Goal: Task Accomplishment & Management: Complete application form

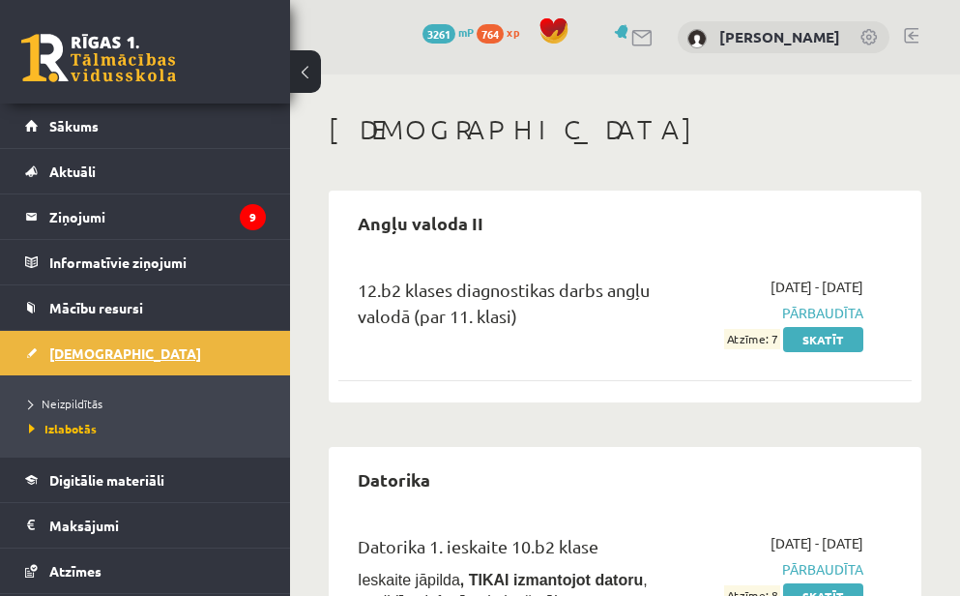
click at [151, 358] on link "[DEMOGRAPHIC_DATA]" at bounding box center [145, 353] width 241 height 44
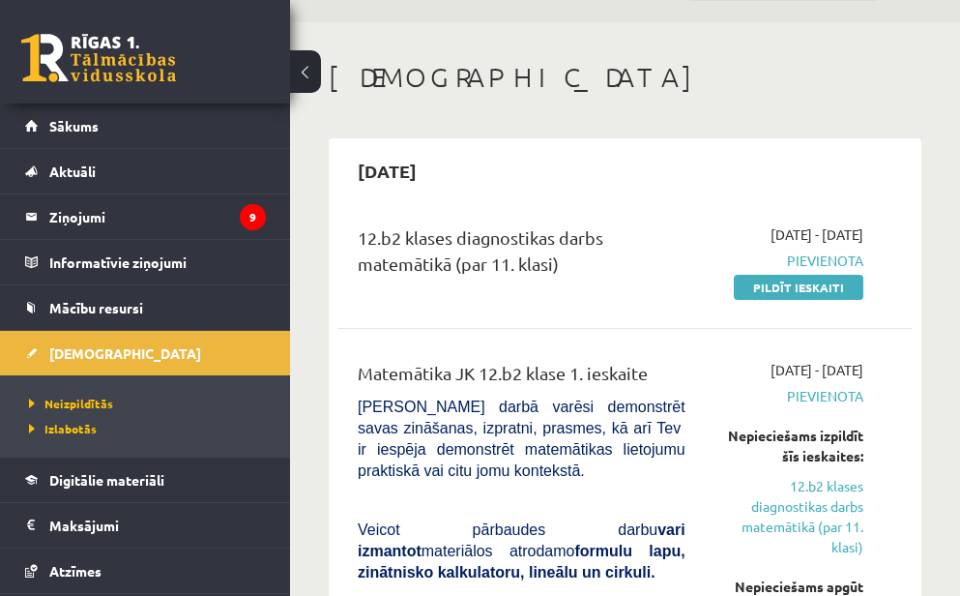
scroll to position [46, 0]
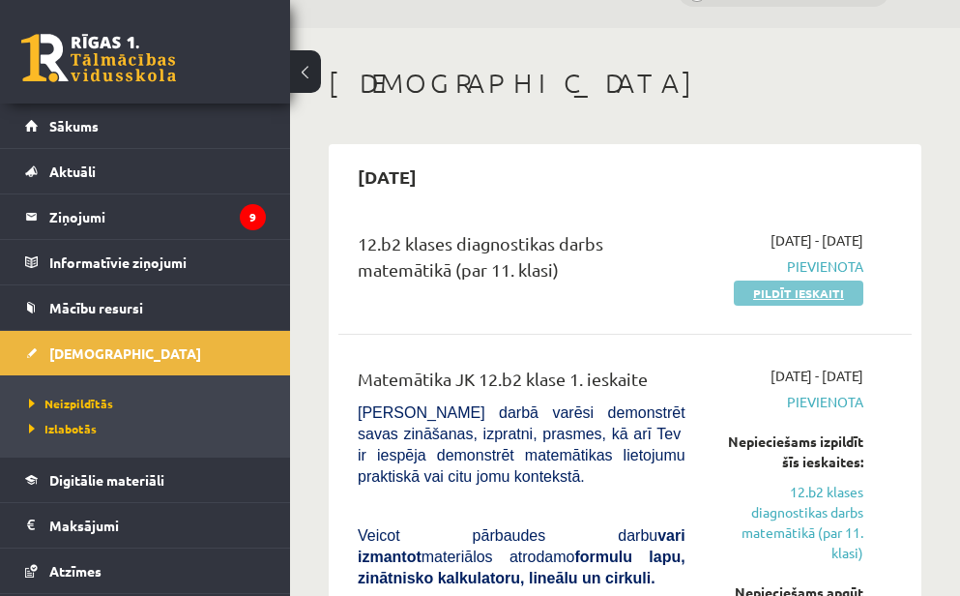
click at [770, 295] on link "Pildīt ieskaiti" at bounding box center [799, 293] width 130 height 25
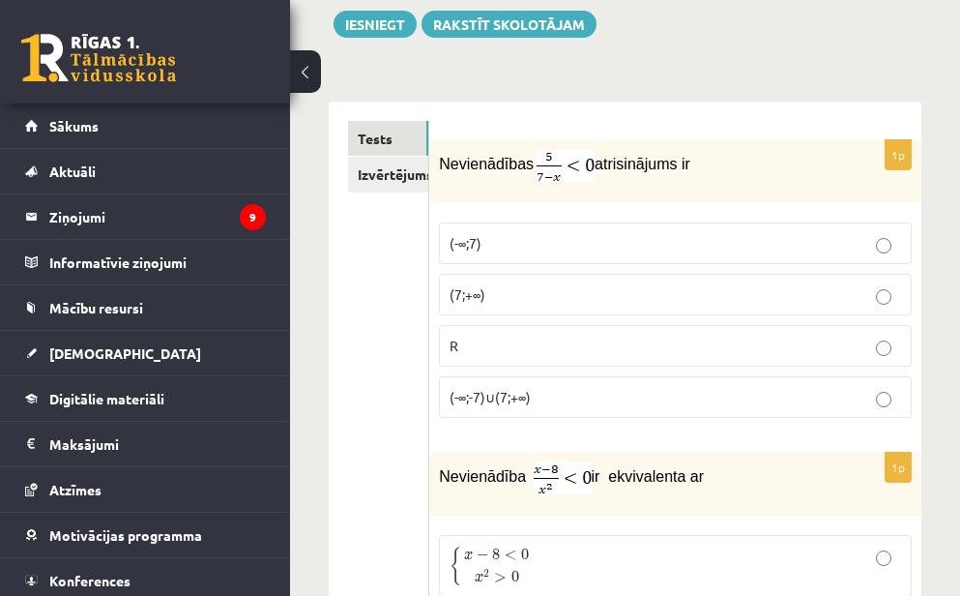
scroll to position [241, 0]
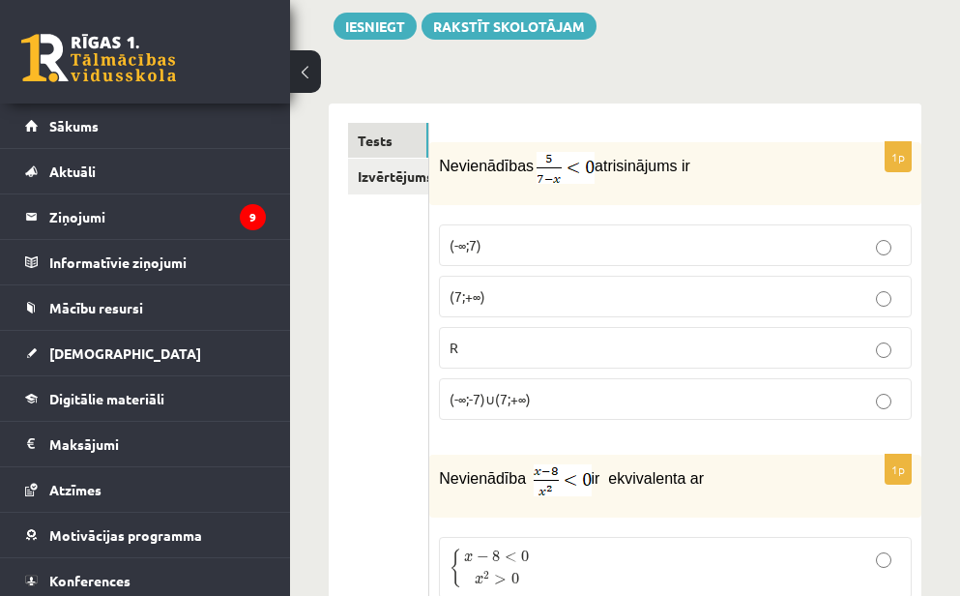
click at [529, 291] on p "(7;+∞)" at bounding box center [676, 296] width 452 height 20
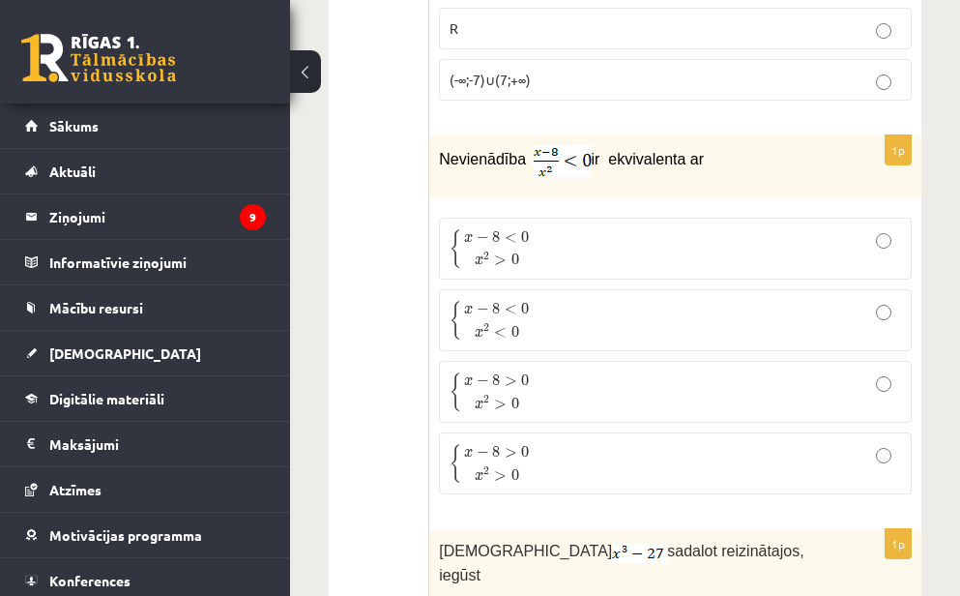
scroll to position [554, 0]
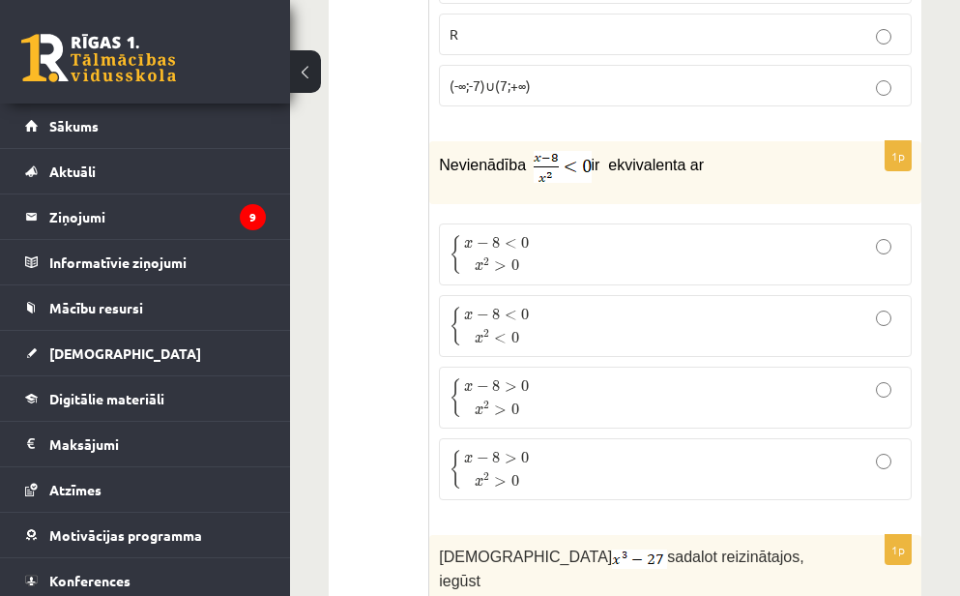
click at [529, 334] on span "x 2 < 0" at bounding box center [497, 335] width 66 height 20
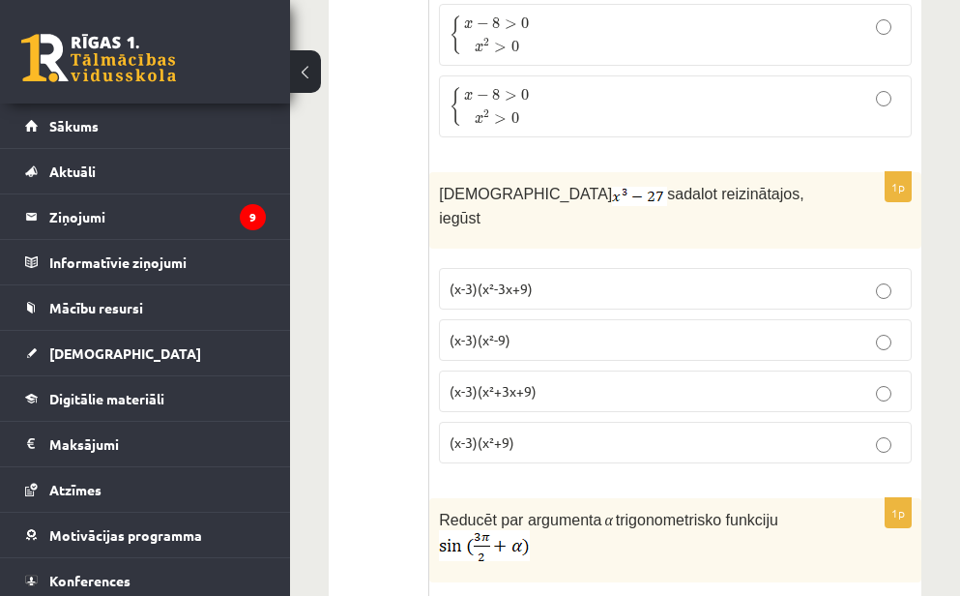
scroll to position [922, 0]
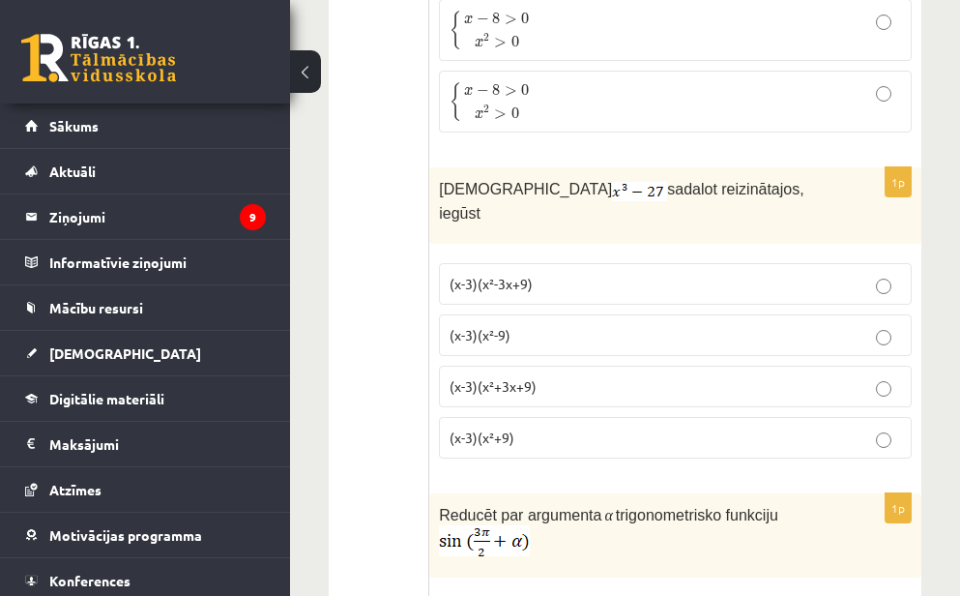
click at [542, 376] on p "(x-3)(x²+3x+9)" at bounding box center [676, 386] width 452 height 20
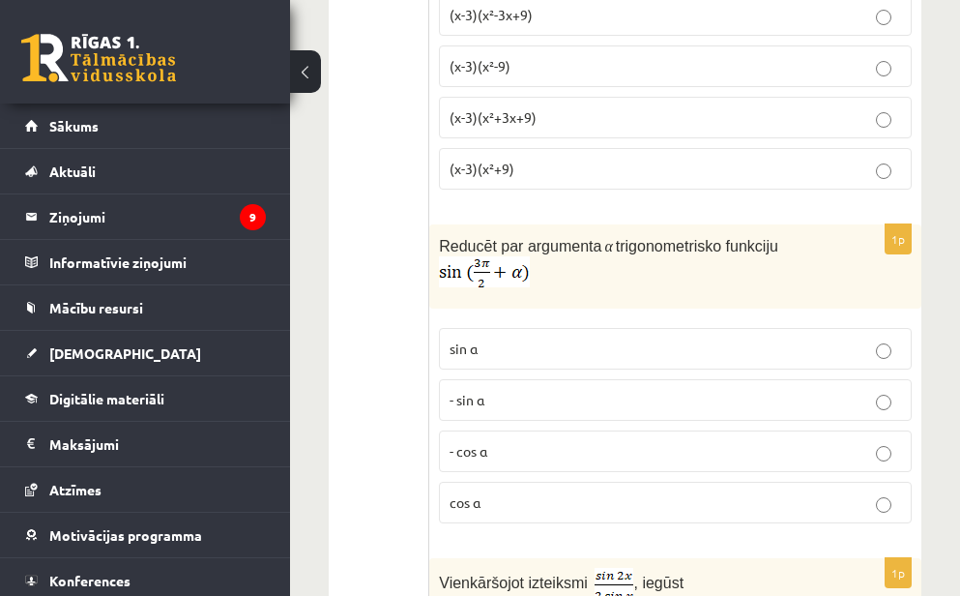
scroll to position [1201, 0]
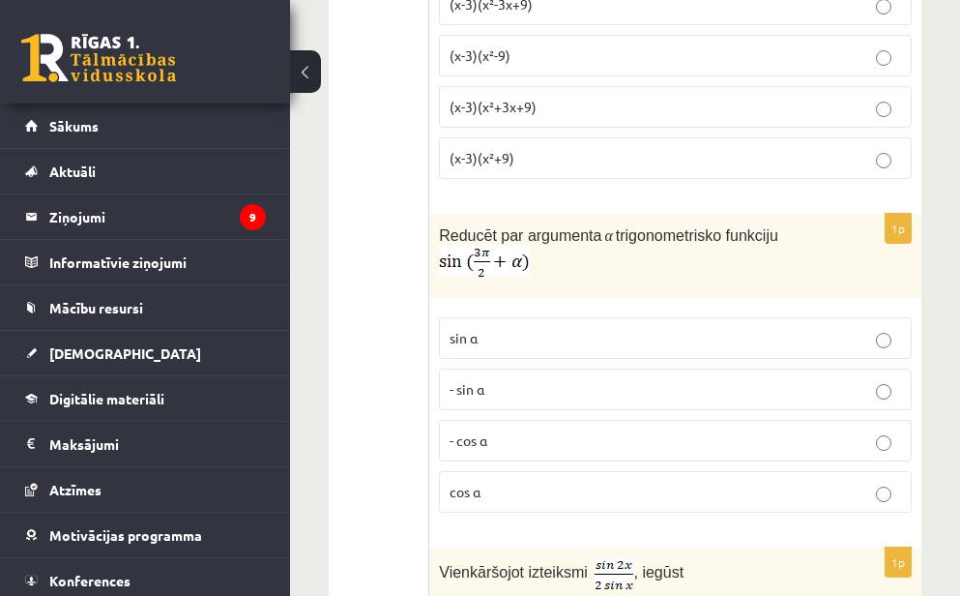
click at [506, 430] on p "- cos ⁡α" at bounding box center [676, 440] width 452 height 20
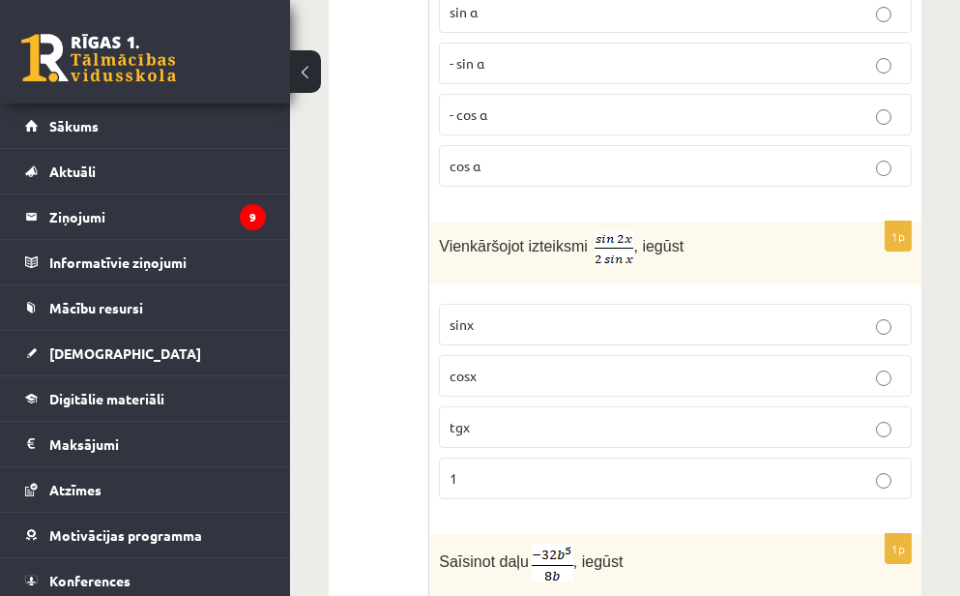
scroll to position [1526, 0]
click at [494, 368] on label "cosx" at bounding box center [675, 377] width 473 height 42
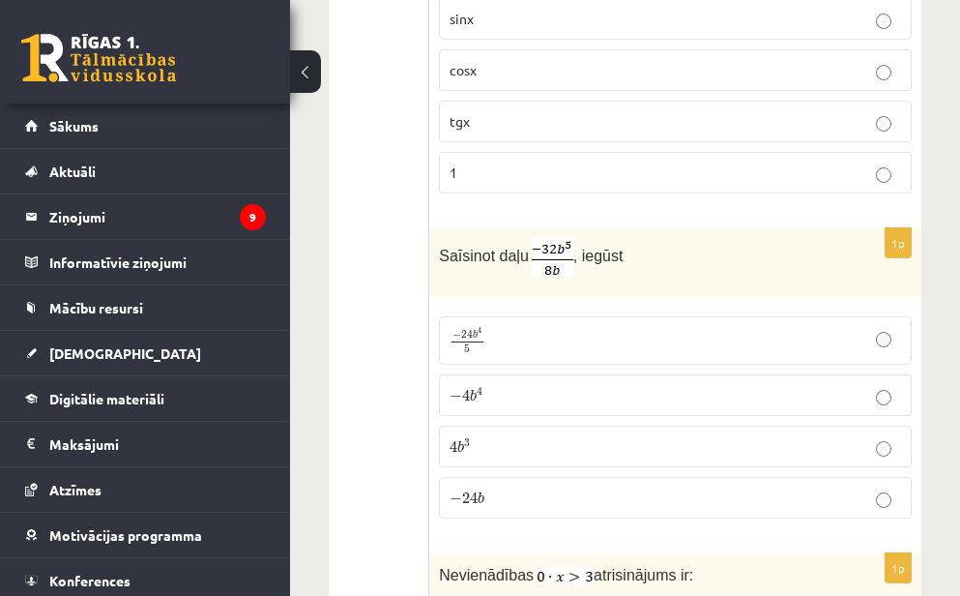
scroll to position [1849, 0]
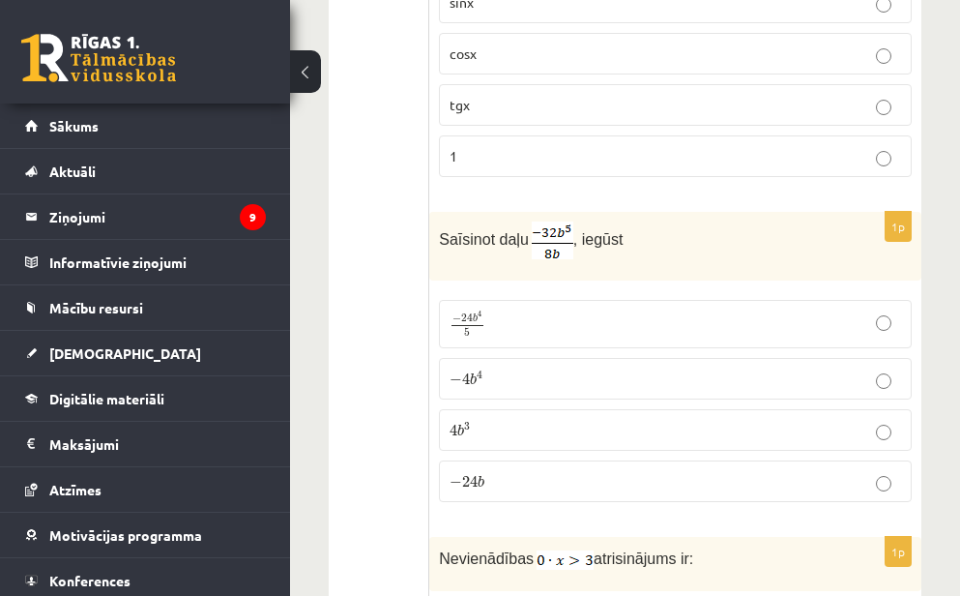
click at [486, 369] on p "− 4 b 4 − 4 b 4" at bounding box center [676, 379] width 452 height 20
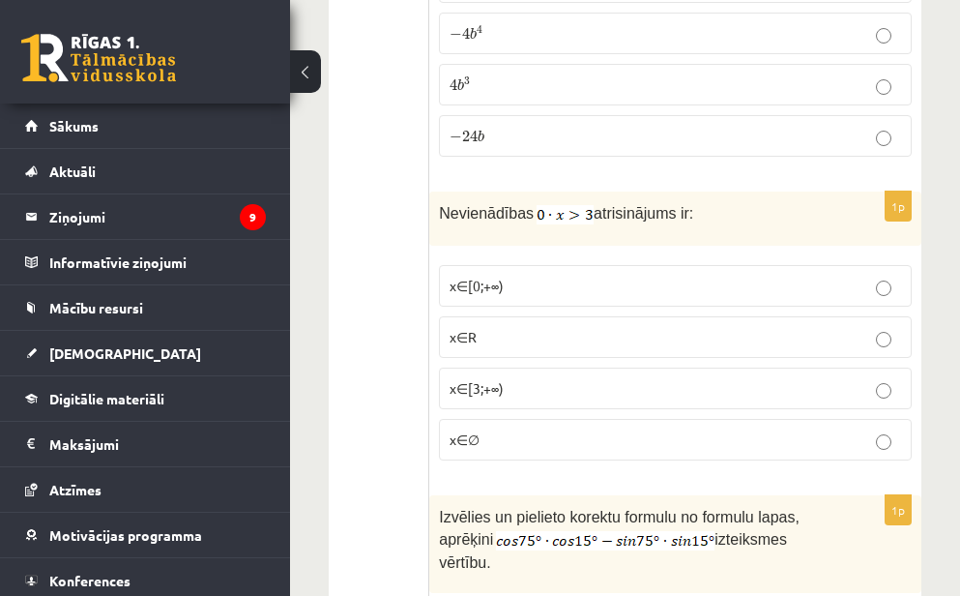
scroll to position [2193, 0]
click at [495, 431] on p "x∈∅" at bounding box center [676, 441] width 452 height 20
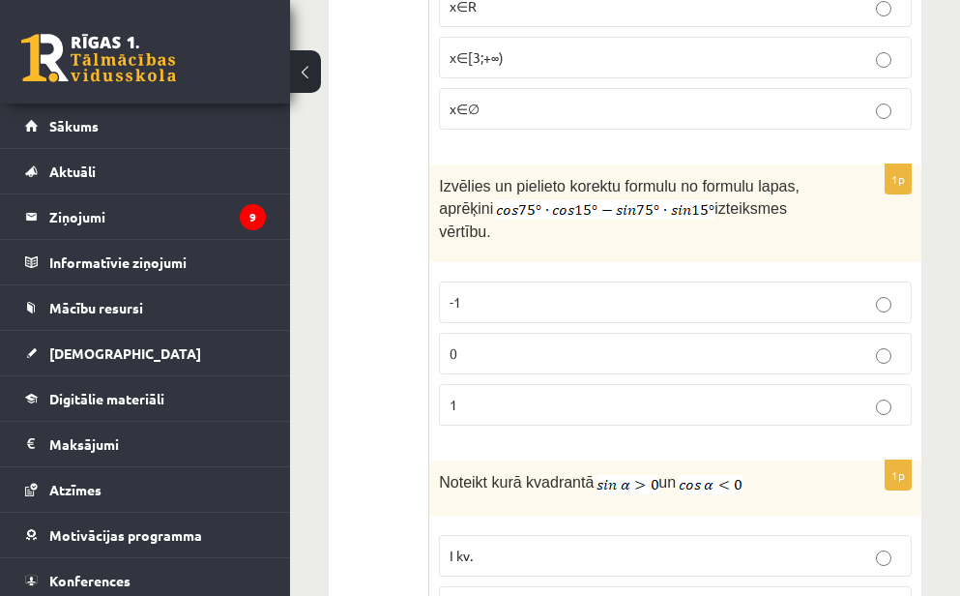
scroll to position [2535, 0]
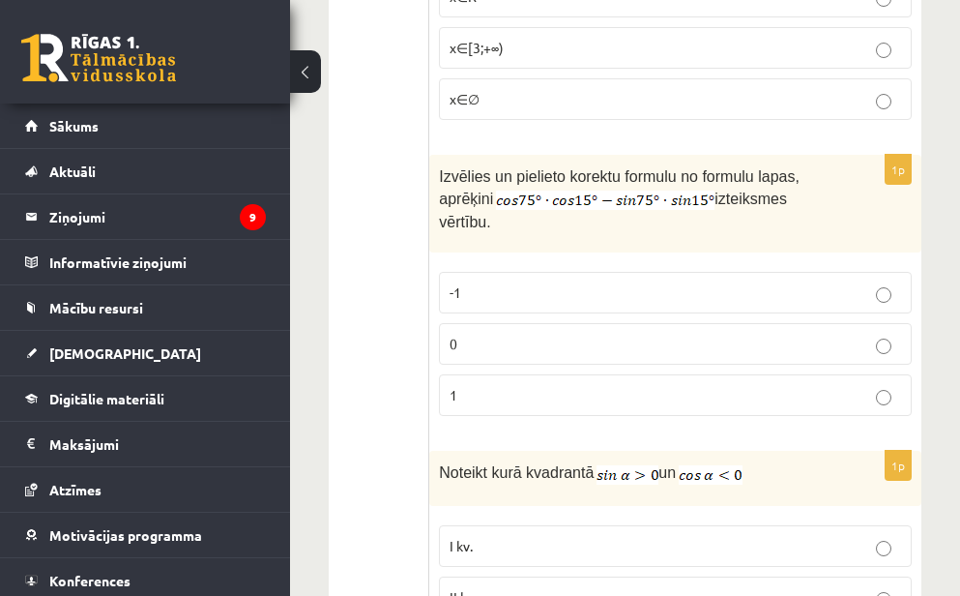
click at [512, 334] on p "0" at bounding box center [676, 344] width 452 height 20
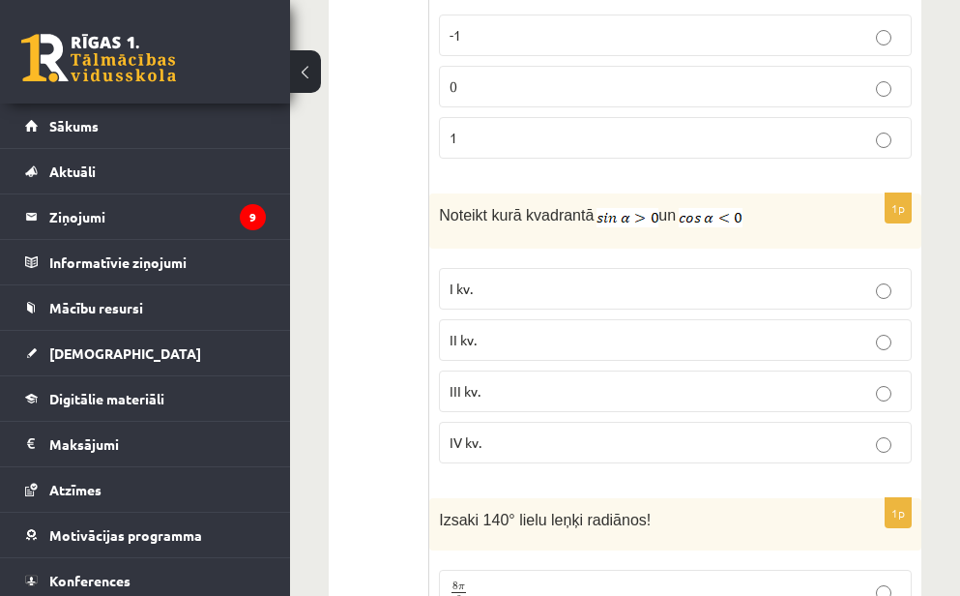
scroll to position [2795, 0]
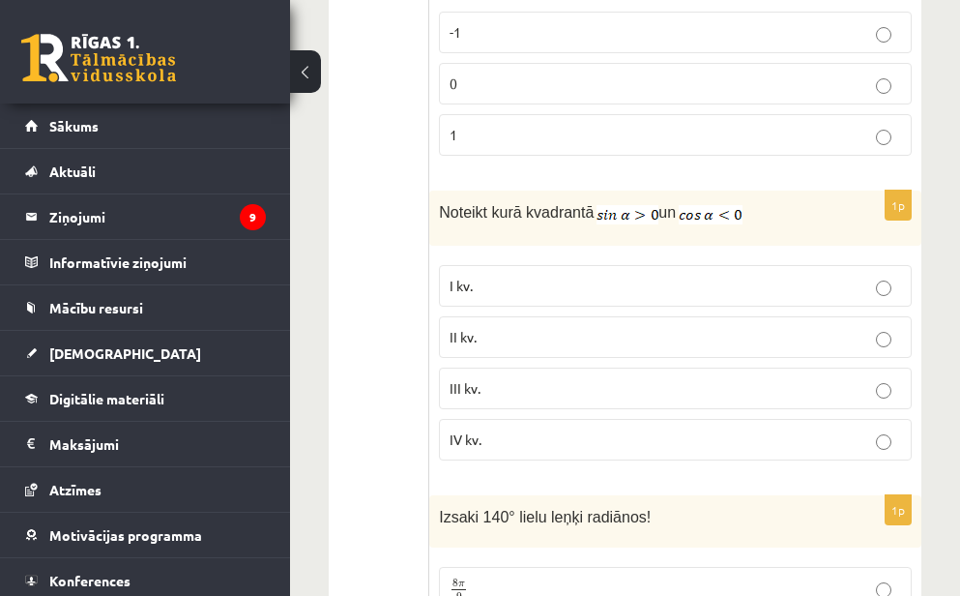
click at [495, 327] on p "II kv." at bounding box center [676, 337] width 452 height 20
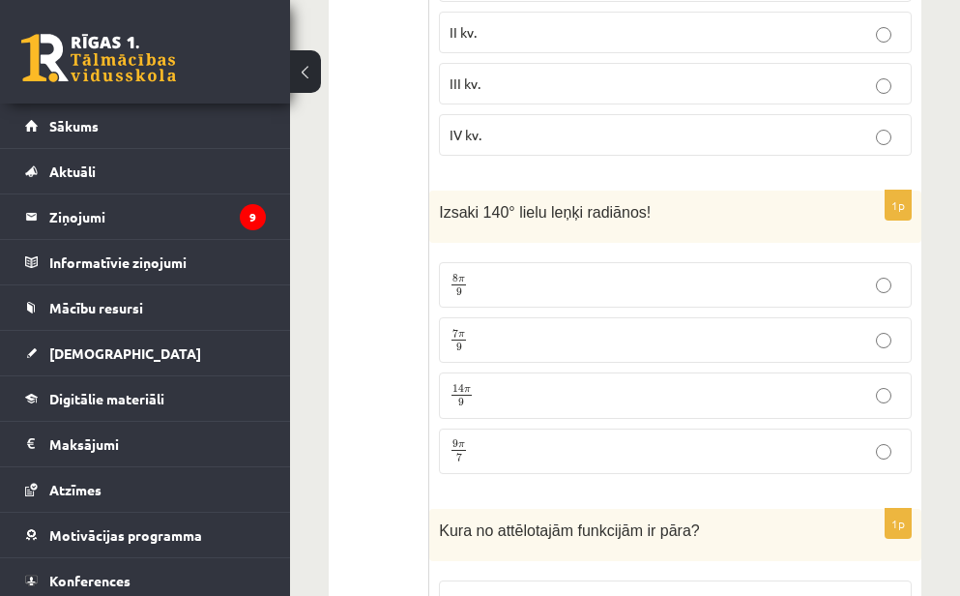
scroll to position [3101, 0]
drag, startPoint x: 442, startPoint y: 182, endPoint x: 657, endPoint y: 173, distance: 214.9
click at [657, 199] on p "Izsaki 140° lielu leņķi radiānos!" at bounding box center [627, 210] width 376 height 22
drag, startPoint x: 657, startPoint y: 173, endPoint x: 449, endPoint y: 179, distance: 208.0
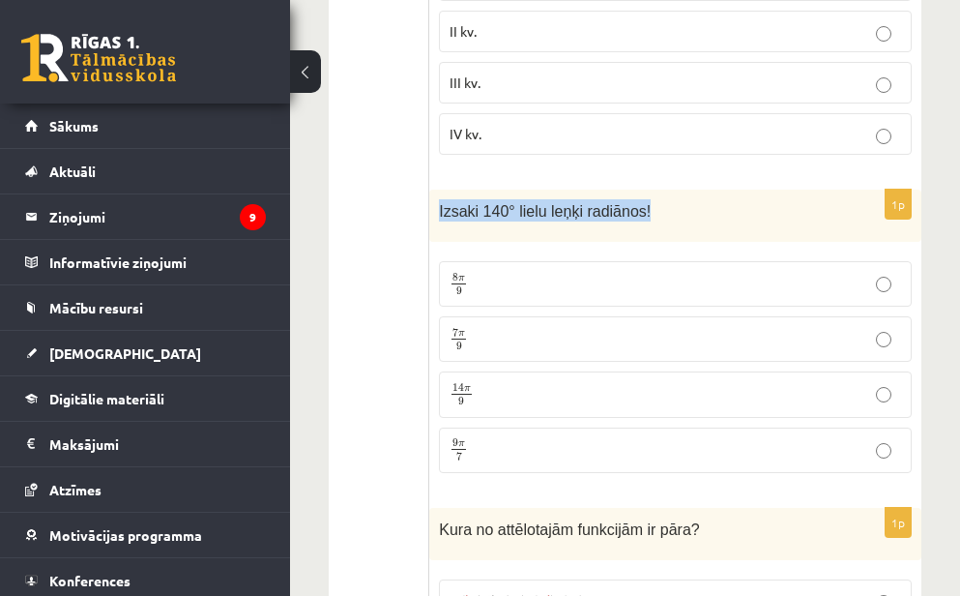
click at [449, 199] on p "Izsaki 140° lielu leņķi radiānos!" at bounding box center [627, 210] width 376 height 22
copy div "Izsaki 140° lielu leņķi radiānos!"
click at [502, 327] on p "7 π 9 7 π 9" at bounding box center [676, 339] width 452 height 24
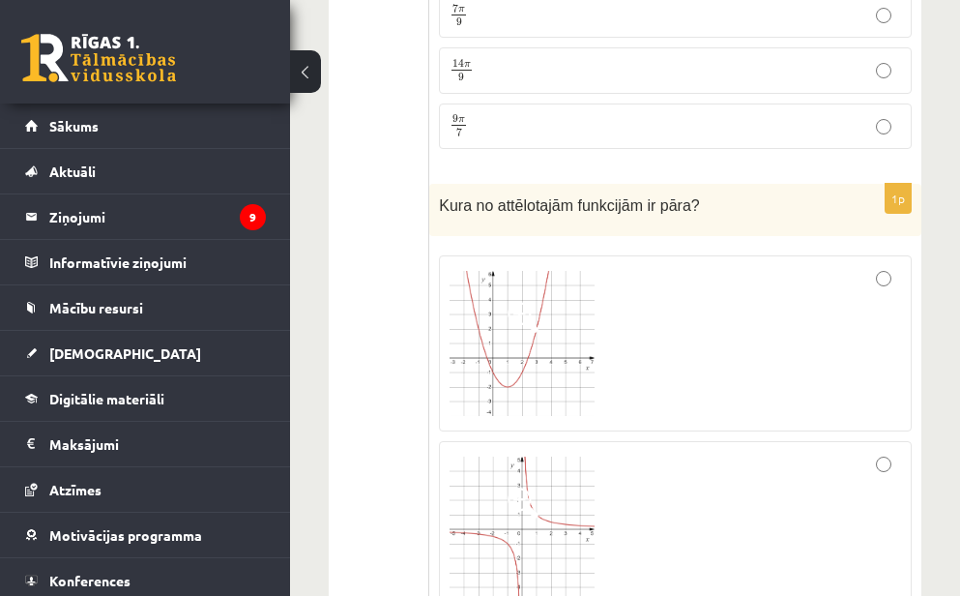
scroll to position [3426, 0]
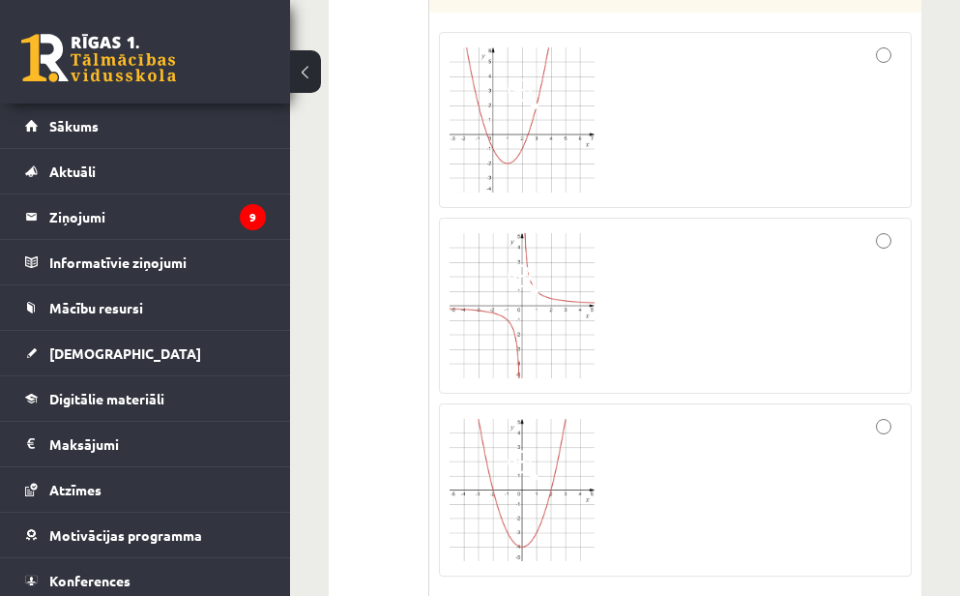
click at [504, 310] on img at bounding box center [522, 305] width 145 height 145
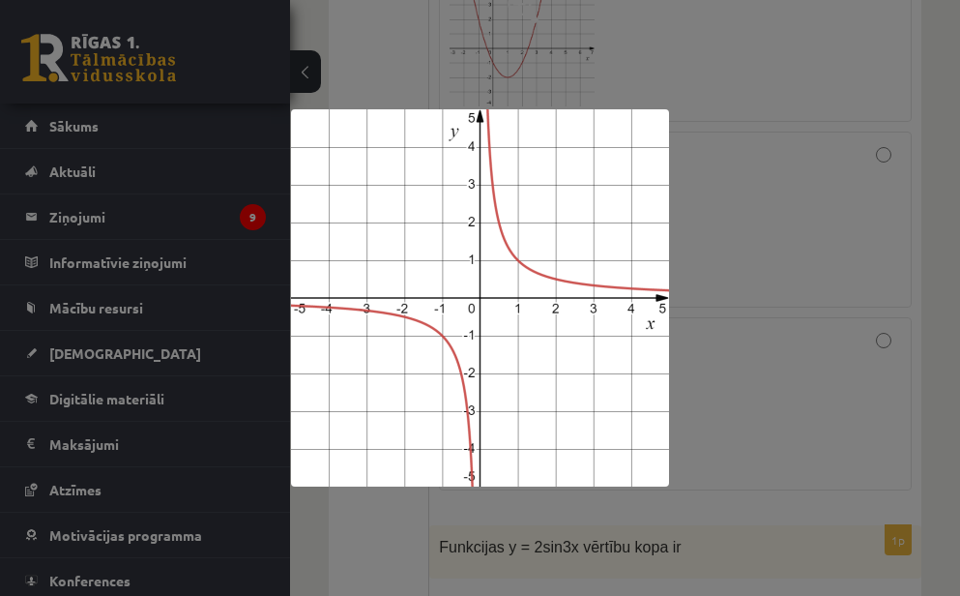
scroll to position [3747, 0]
click at [728, 306] on div at bounding box center [480, 298] width 960 height 596
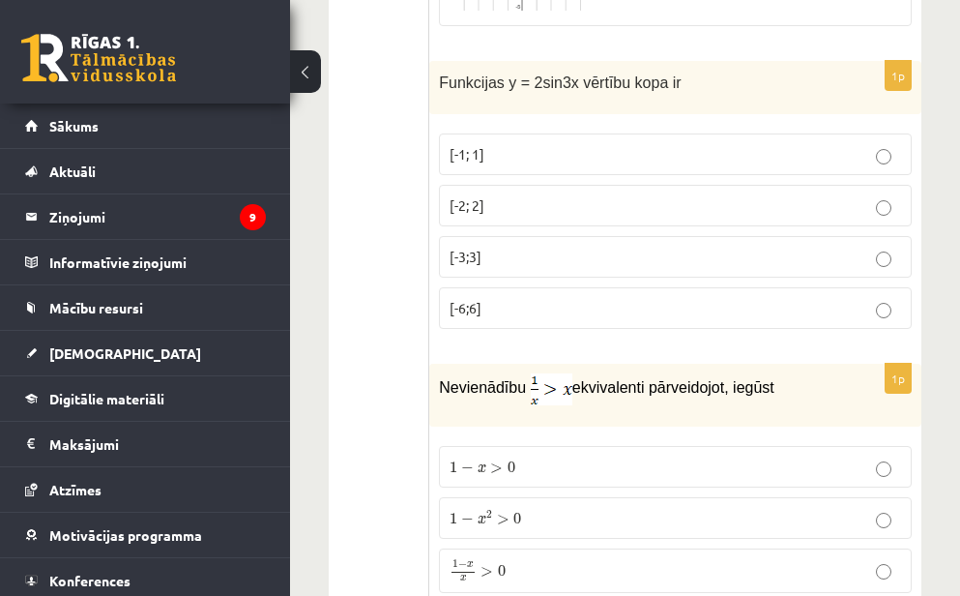
scroll to position [4200, 0]
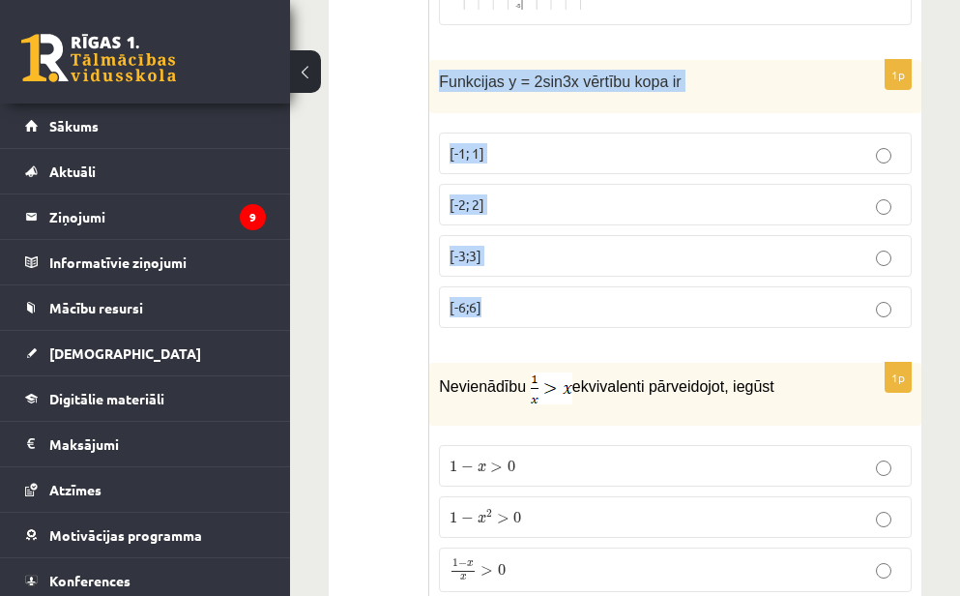
drag, startPoint x: 439, startPoint y: 51, endPoint x: 550, endPoint y: 282, distance: 256.5
click at [550, 282] on div "1p Funkcijas y = 2sin3x vērtību kopa ir [-1; 1] [-2; 2] [-3;3] [-6;6]" at bounding box center [675, 201] width 492 height 283
copy div "Funkcijas y = 2sin3x vērtību kopa ir [-1; 1] [-2; 2] [-3;3] [-6;6]"
click at [518, 194] on p "[-2; 2]" at bounding box center [676, 204] width 452 height 20
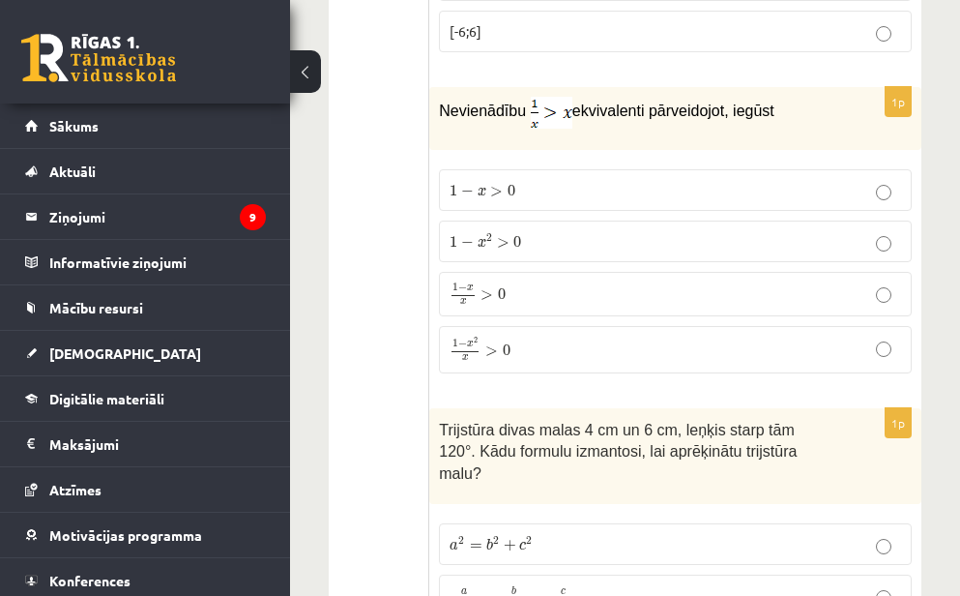
scroll to position [4477, 0]
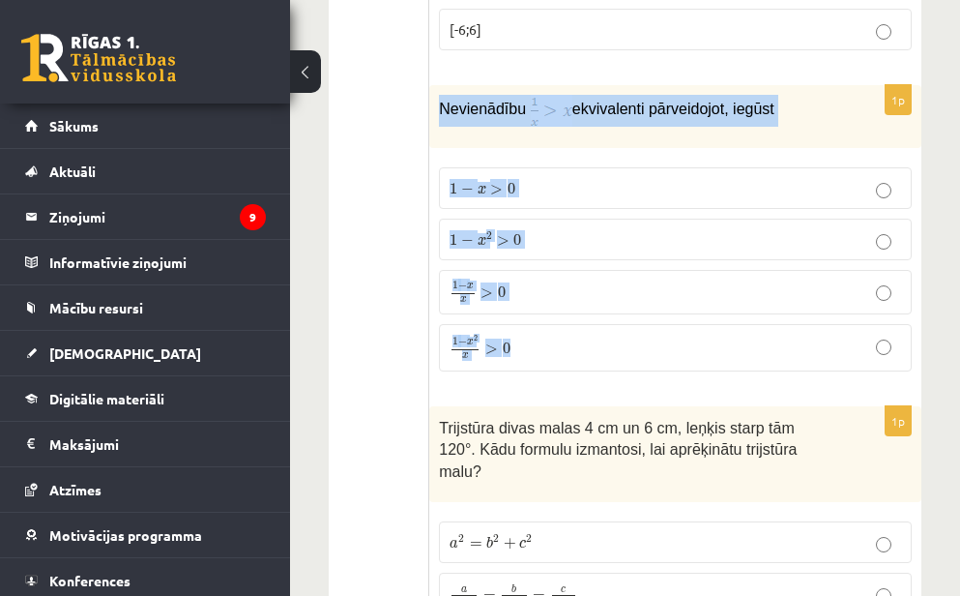
drag, startPoint x: 434, startPoint y: 78, endPoint x: 537, endPoint y: 318, distance: 260.9
click at [537, 318] on div "1p Nevienādību ekvivalenti pārveidojot, iegūst 1 − x > 0 1 − x > 0 1 − x 2 > 0 …" at bounding box center [675, 236] width 492 height 302
copy div "Nevienādību ekvivalenti pārveidojot, iegūst 1 − x > 0 1 − x > 0 1 − x 2 > 0 1 −…"
click at [509, 342] on span "0" at bounding box center [507, 348] width 8 height 12
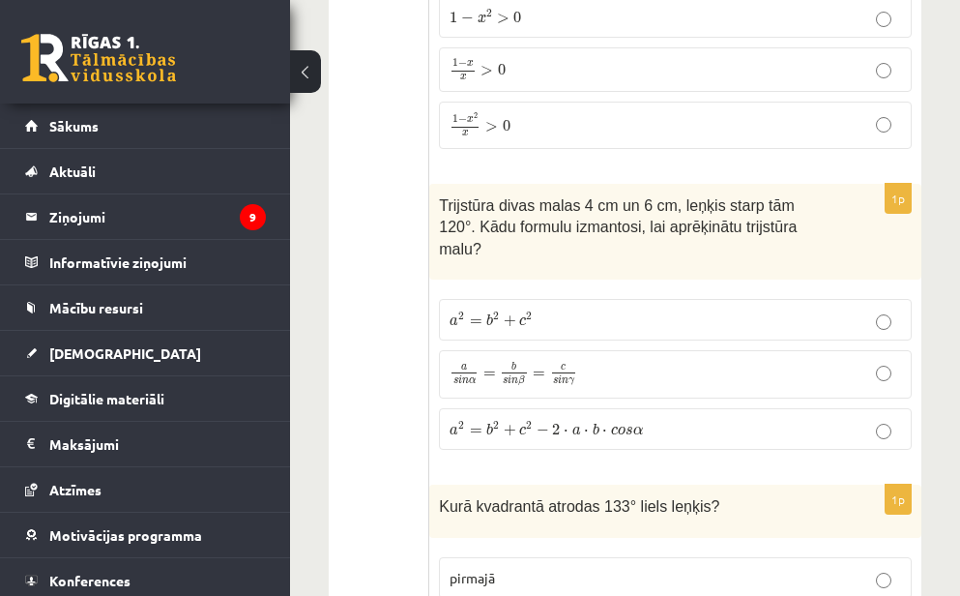
scroll to position [4701, 0]
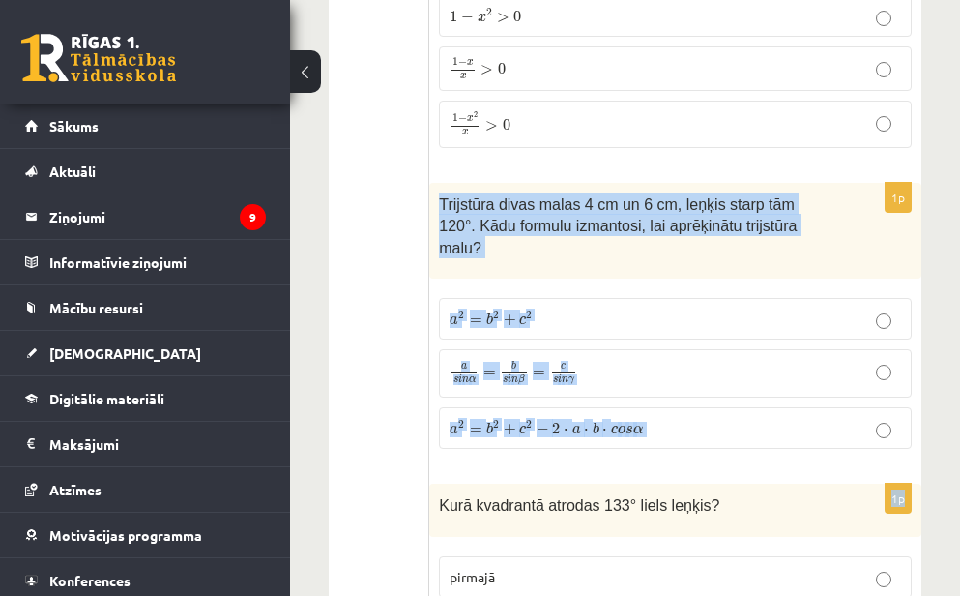
drag, startPoint x: 436, startPoint y: 171, endPoint x: 733, endPoint y: 441, distance: 401.3
copy form "Trijstūra divas malas 4 cm un 6 cm, leņķis starp tām 120°. Kādu formulu izmanto…"
click at [635, 426] on span "α" at bounding box center [639, 430] width 10 height 9
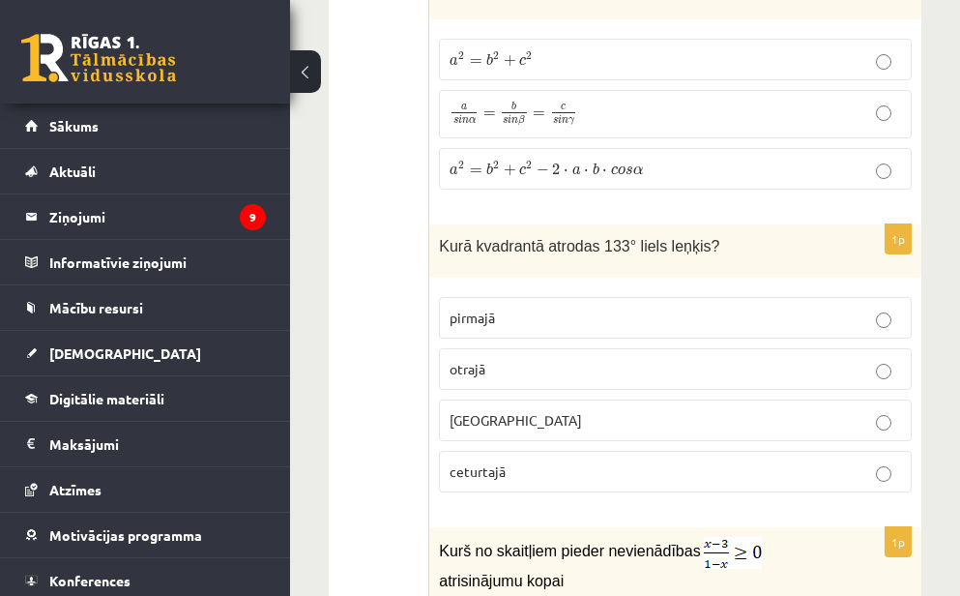
scroll to position [4961, 0]
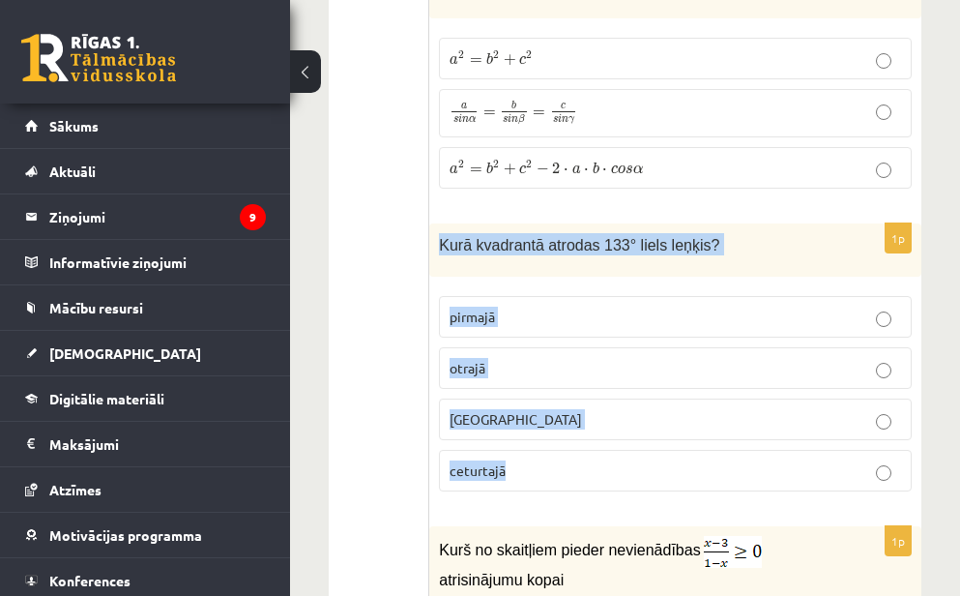
drag, startPoint x: 436, startPoint y: 214, endPoint x: 548, endPoint y: 455, distance: 265.7
click at [548, 455] on div "1p Kurā kvadrantā atrodas 133° liels leņķis? pirmajā otrajā trešajā ceturtajā" at bounding box center [675, 364] width 492 height 283
copy div "Kurā kvadrantā atrodas 133° liels leņķis? pirmajā otrajā trešajā ceturtajā"
click at [571, 358] on p "otrajā" at bounding box center [676, 368] width 452 height 20
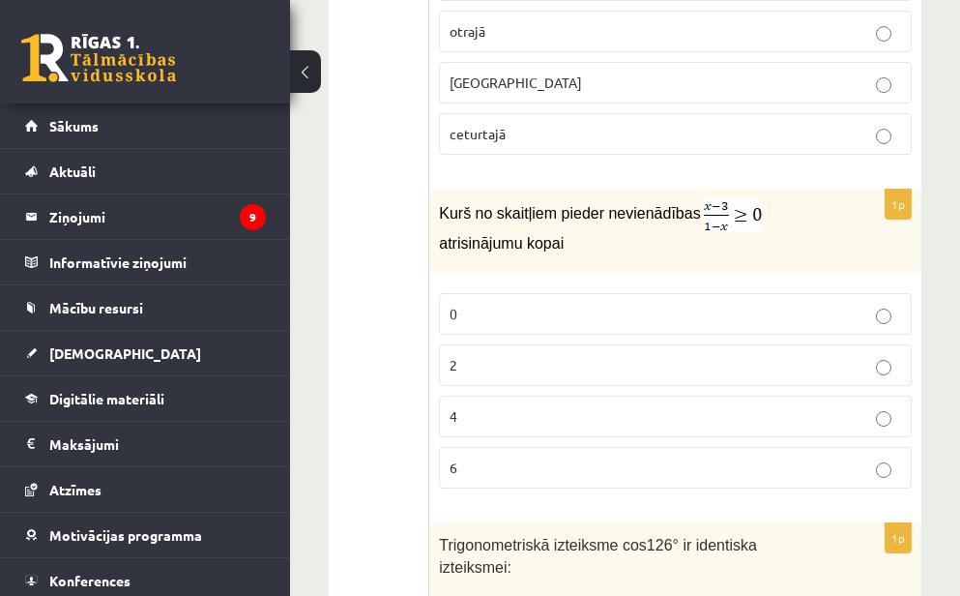
scroll to position [5300, 0]
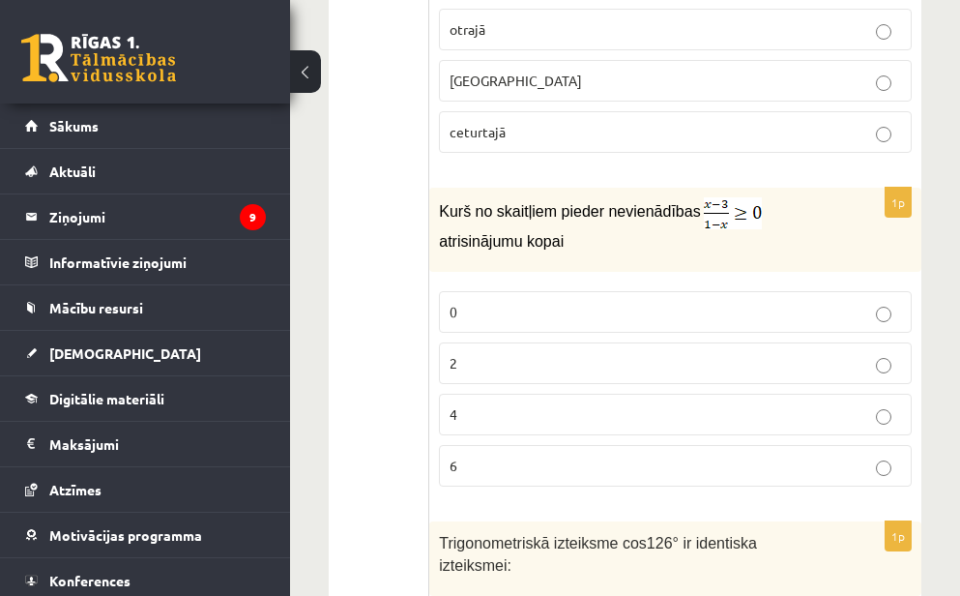
click at [496, 353] on p "2" at bounding box center [676, 363] width 452 height 20
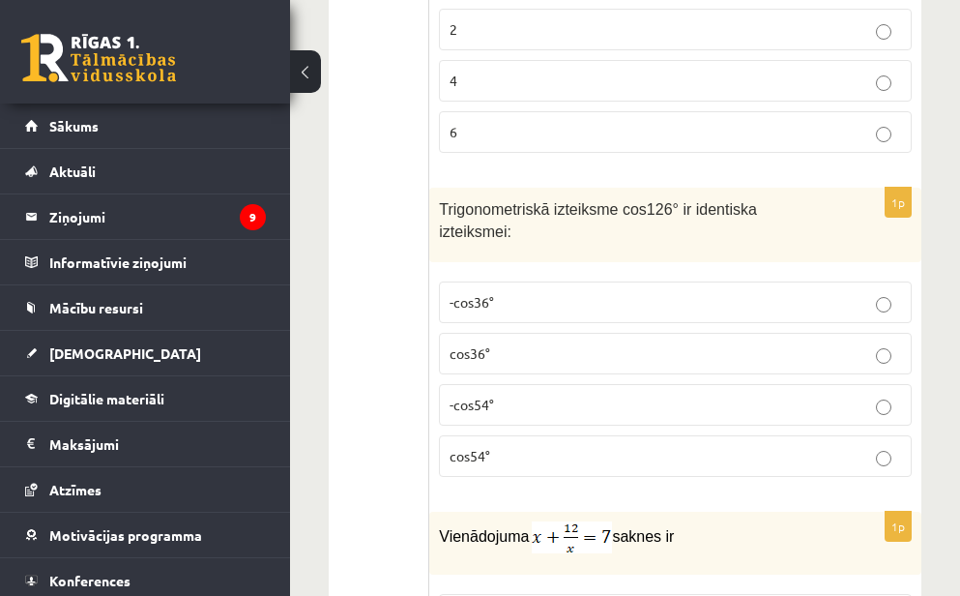
scroll to position [5634, 0]
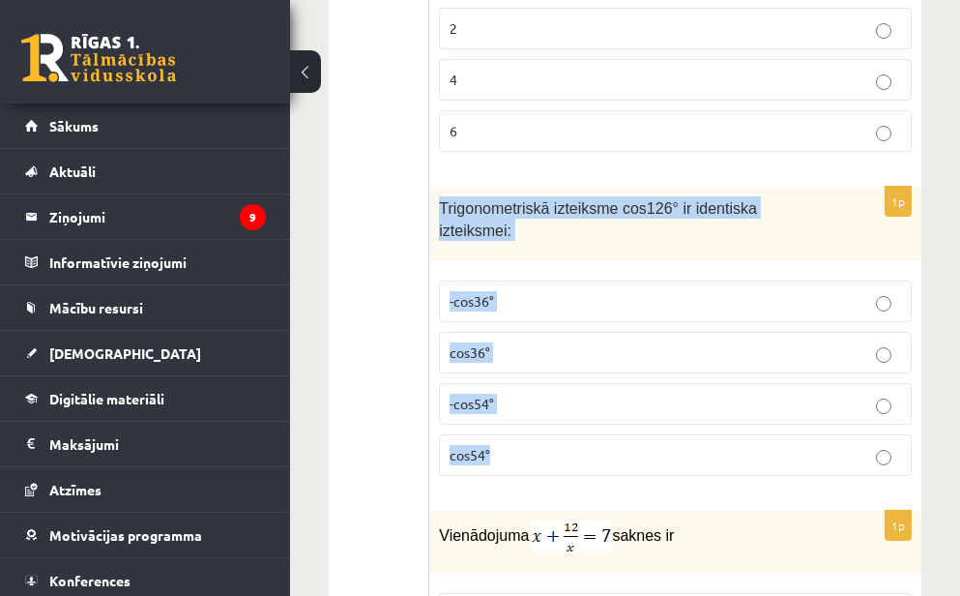
drag, startPoint x: 438, startPoint y: 175, endPoint x: 530, endPoint y: 419, distance: 260.5
click at [530, 419] on div "1p Trigonometriskā izteiksme cos126° ir identiska izteiksmei: -cos36° cos36° -c…" at bounding box center [675, 339] width 492 height 305
copy div "Trigonometriskā izteiksme cos126° ir identiska izteiksmei: -cos36° cos36° -cos5…"
click at [481, 446] on span "cos54°" at bounding box center [470, 454] width 41 height 17
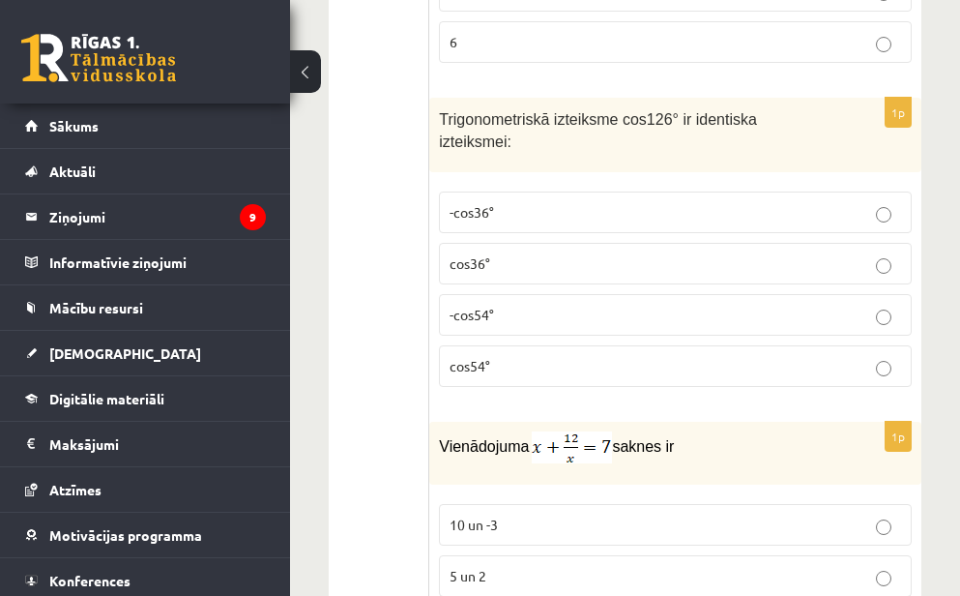
scroll to position [5732, 0]
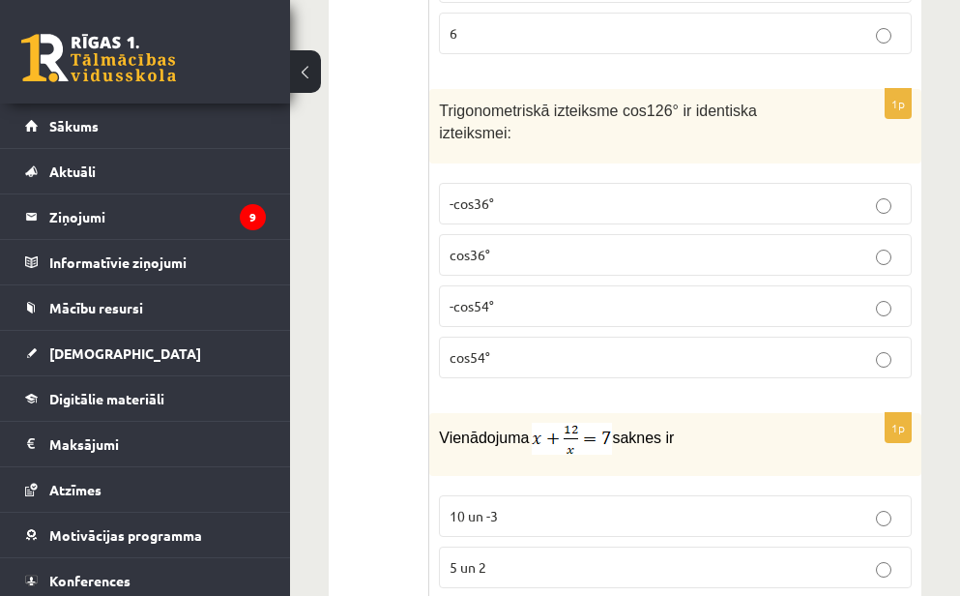
click at [583, 285] on label "-cos54°" at bounding box center [675, 306] width 473 height 42
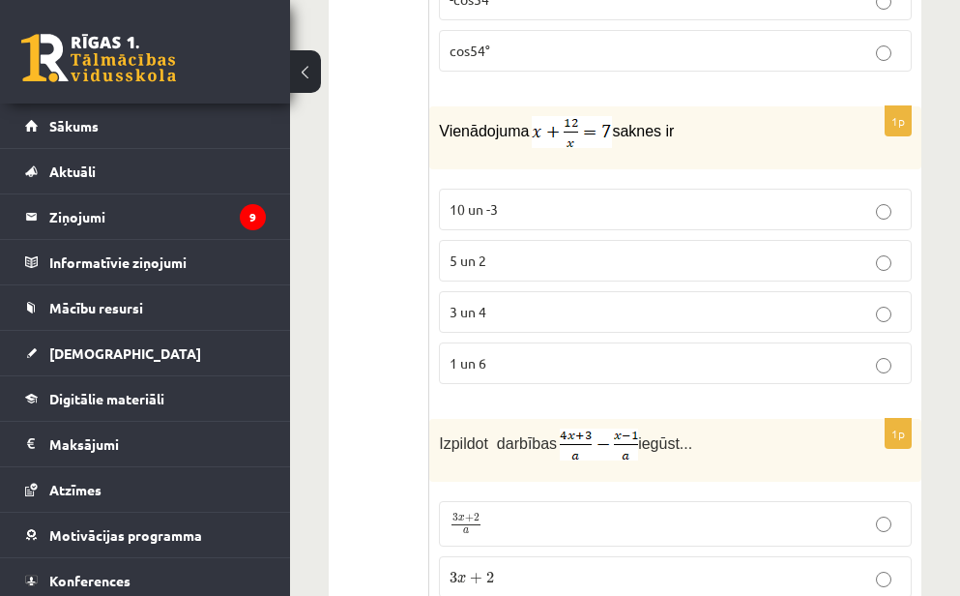
scroll to position [6041, 0]
click at [547, 300] on p "3 un 4" at bounding box center [676, 310] width 452 height 20
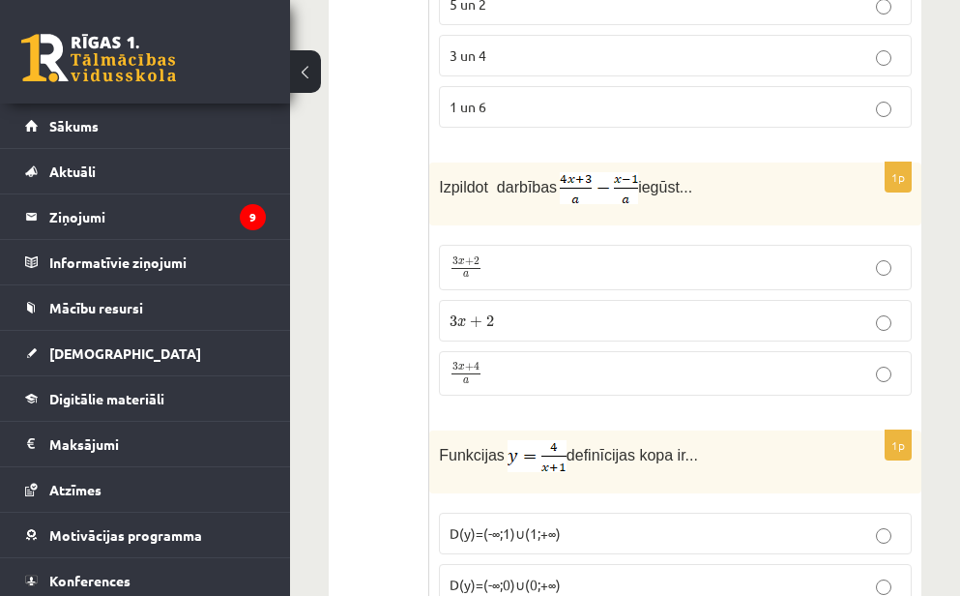
scroll to position [6296, 0]
click at [515, 361] on p "3 x + 4 a 3 x + 4 a" at bounding box center [676, 373] width 452 height 24
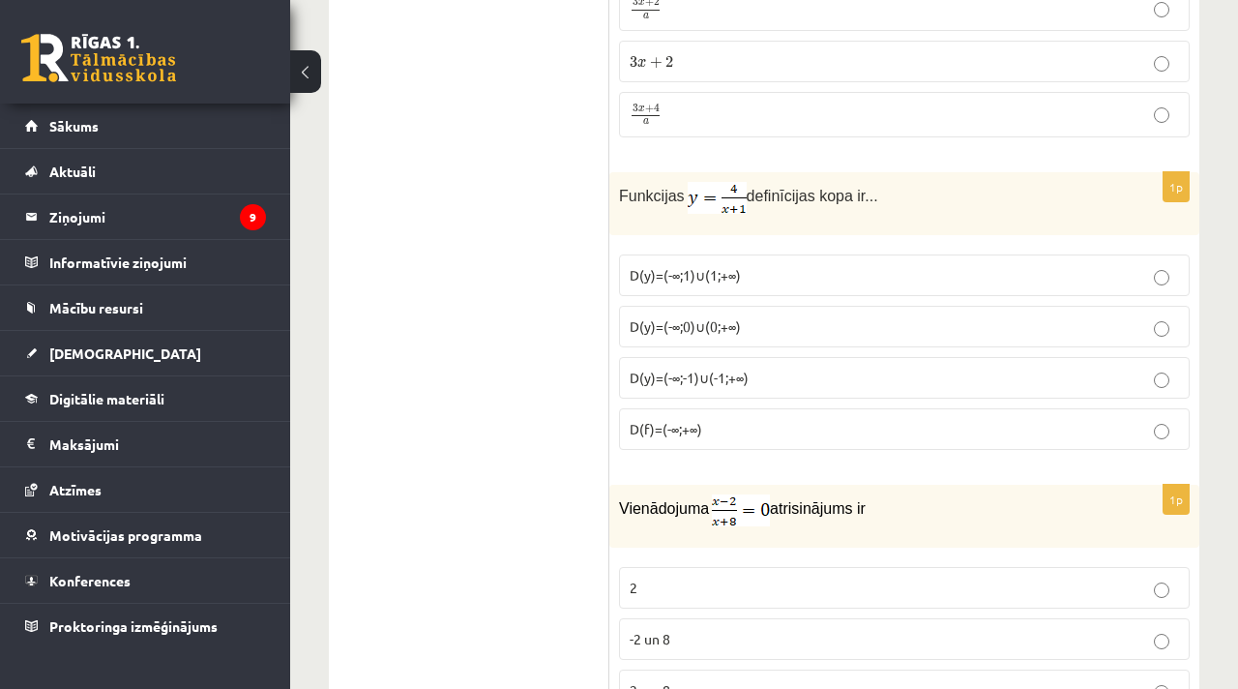
scroll to position [6405, 0]
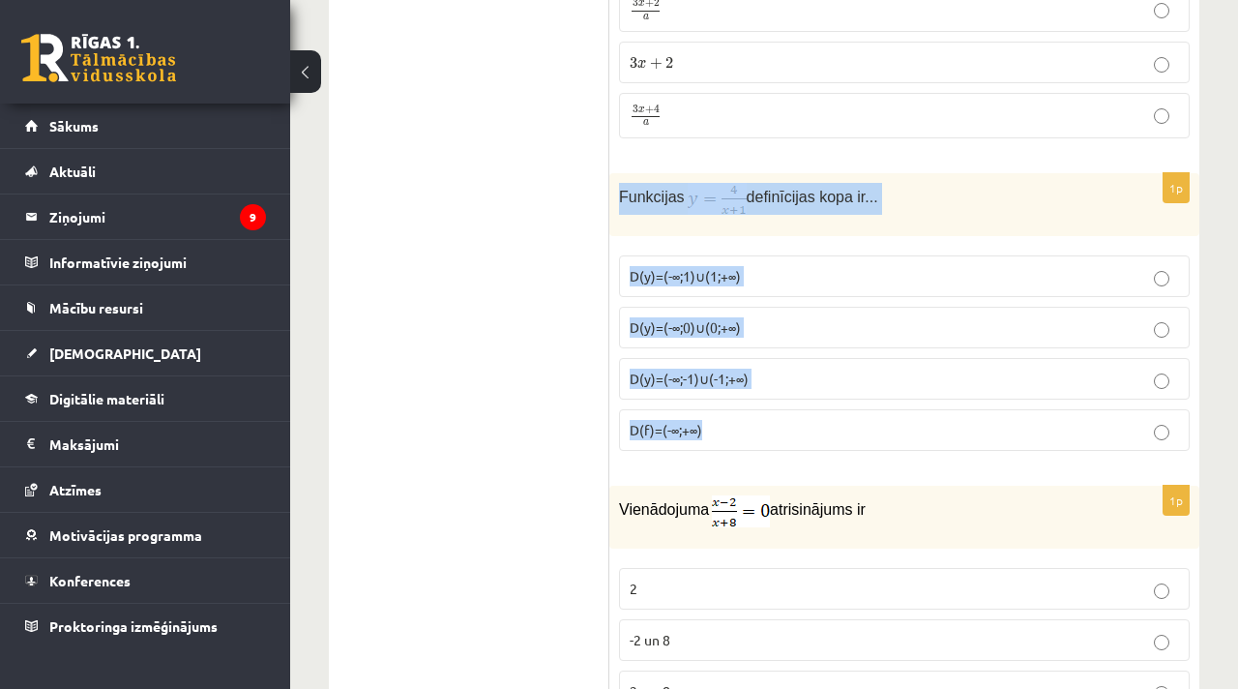
drag, startPoint x: 616, startPoint y: 198, endPoint x: 717, endPoint y: 424, distance: 246.8
click at [717, 424] on div "1p Funkcijas definīcijas kopa ir... D(y)=(-∞;1)∪(1;+∞) D(y)=(-∞;0)∪(0;+∞) D(y)=…" at bounding box center [904, 319] width 590 height 293
copy div "Funkcijas definīcijas kopa ir... D(y)=(-∞;1)∪(1;+∞) D(y)=(-∞;0)∪(0;+∞) D(y)=(-∞…"
click at [735, 378] on span "D(y)=(-∞;-1)∪(-1;+∞)" at bounding box center [689, 377] width 119 height 17
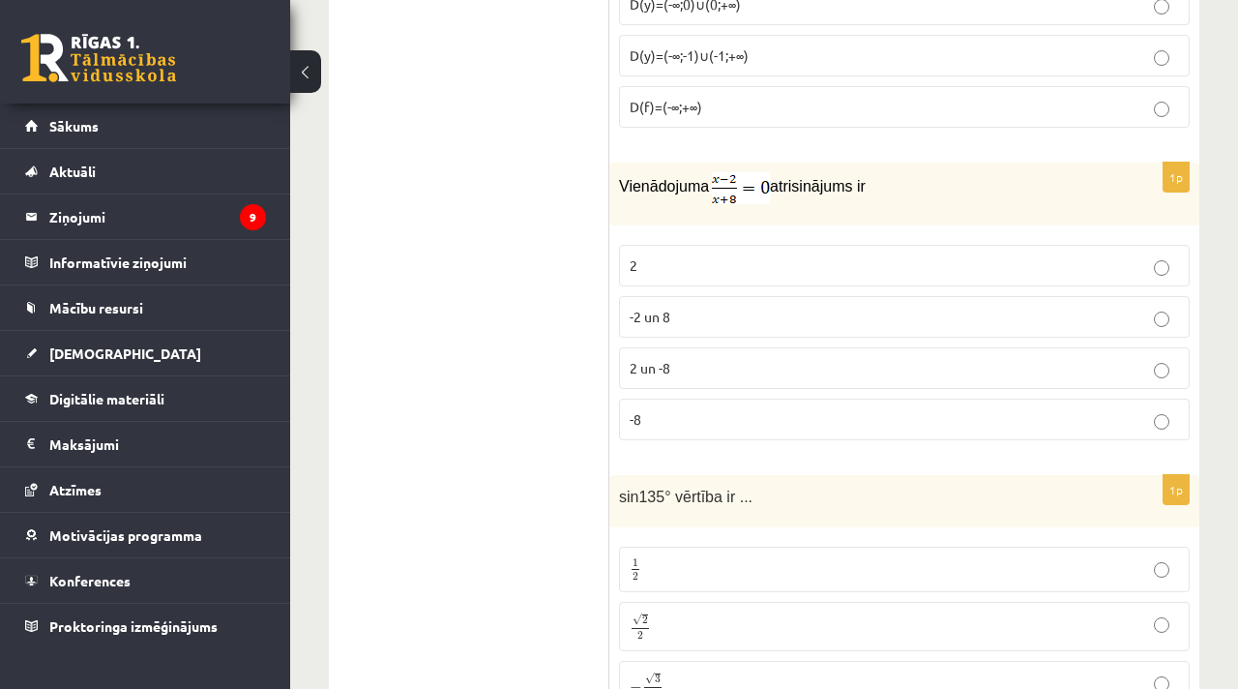
scroll to position [6730, 0]
click at [665, 256] on p "2" at bounding box center [904, 263] width 549 height 20
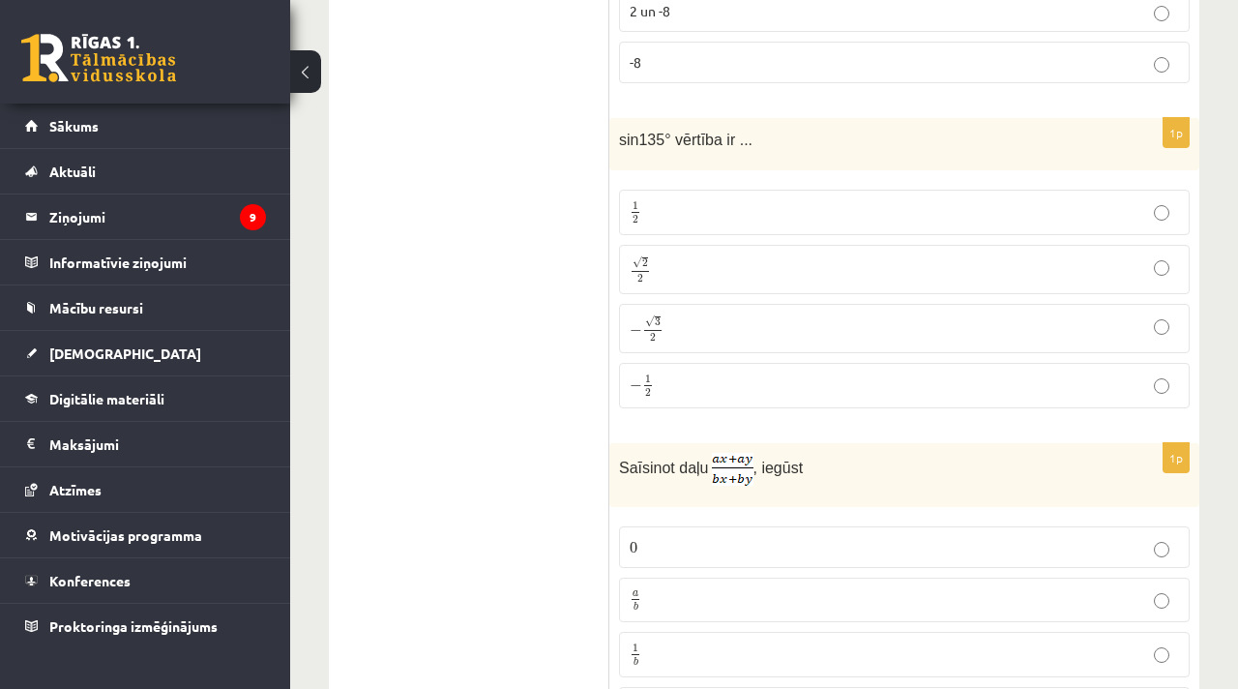
scroll to position [7088, 0]
click at [721, 271] on p "√ 2 2 2 2" at bounding box center [904, 266] width 549 height 28
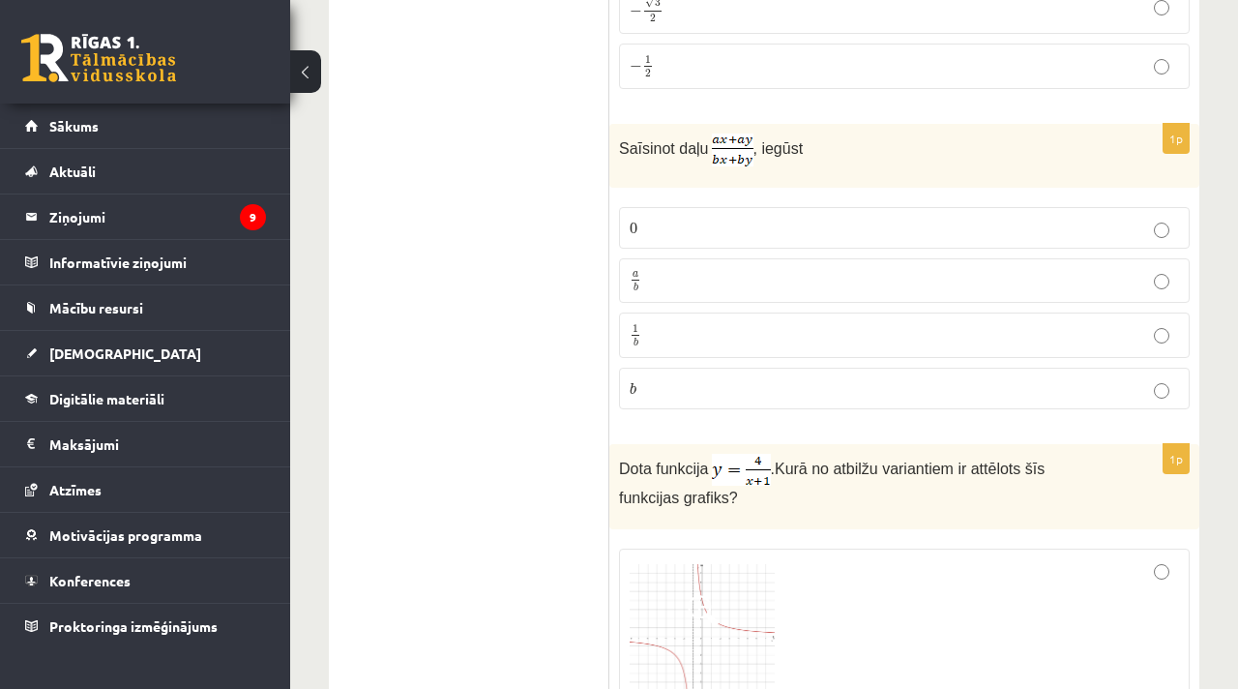
scroll to position [7401, 0]
click at [739, 261] on label "a b a b" at bounding box center [904, 283] width 571 height 45
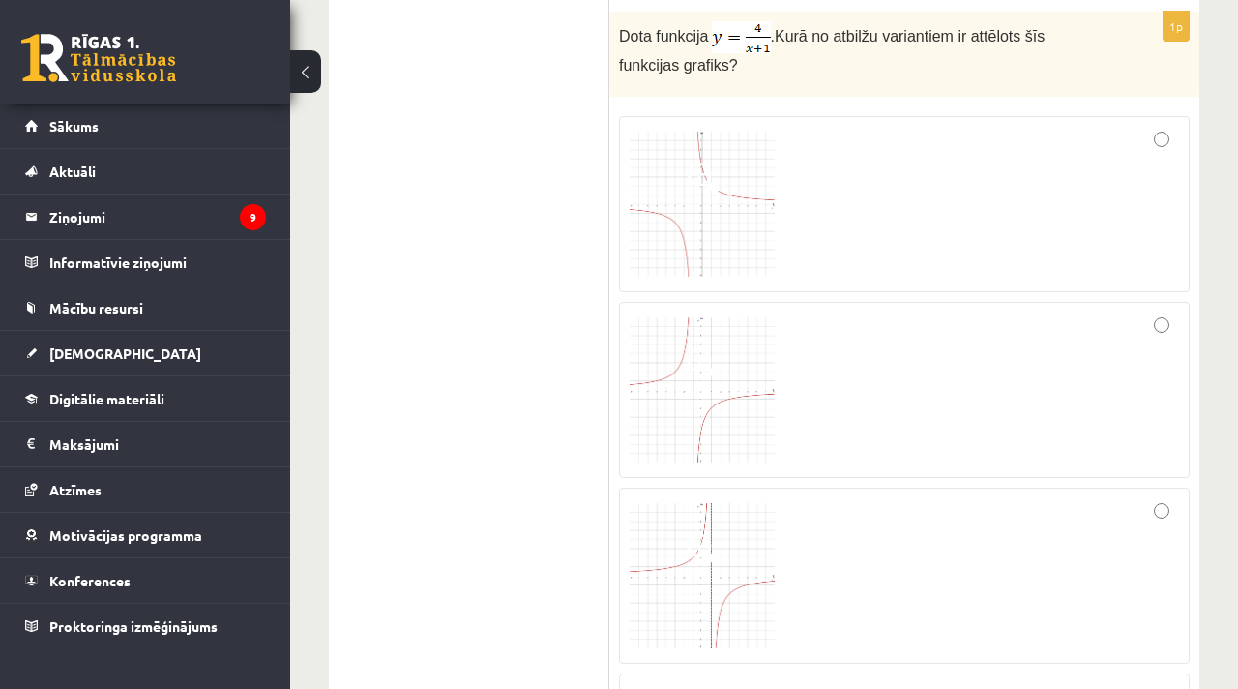
scroll to position [7834, 0]
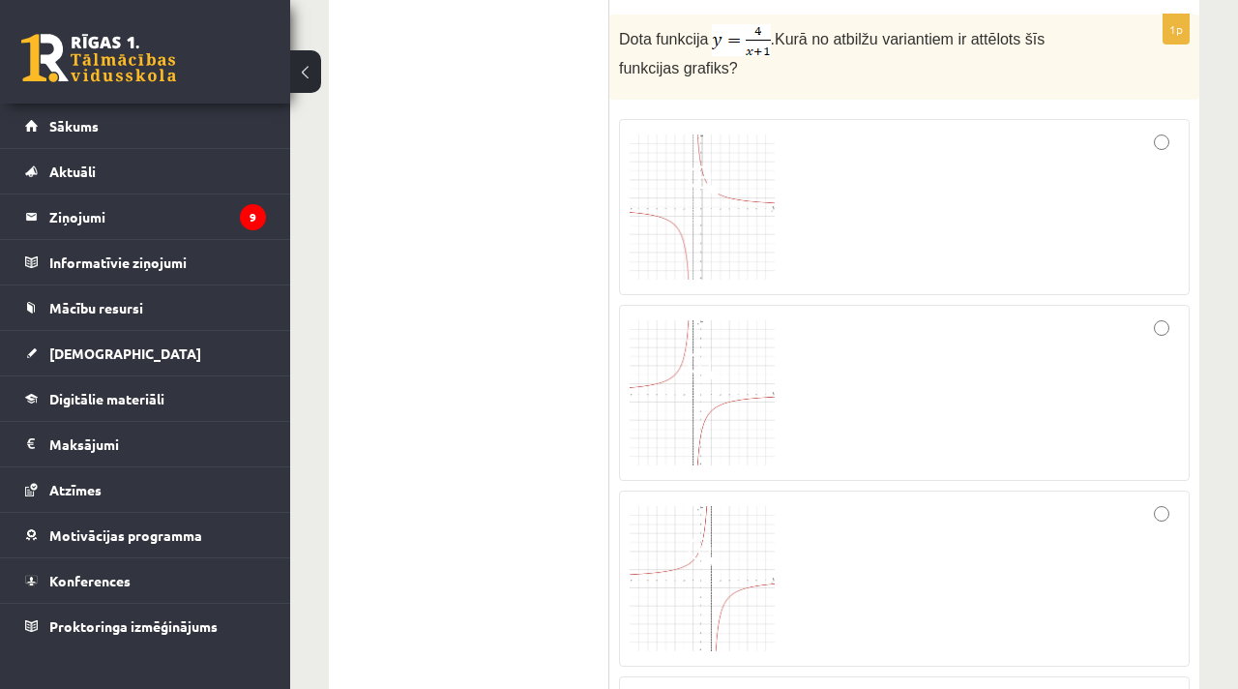
click at [960, 162] on div at bounding box center [904, 207] width 549 height 155
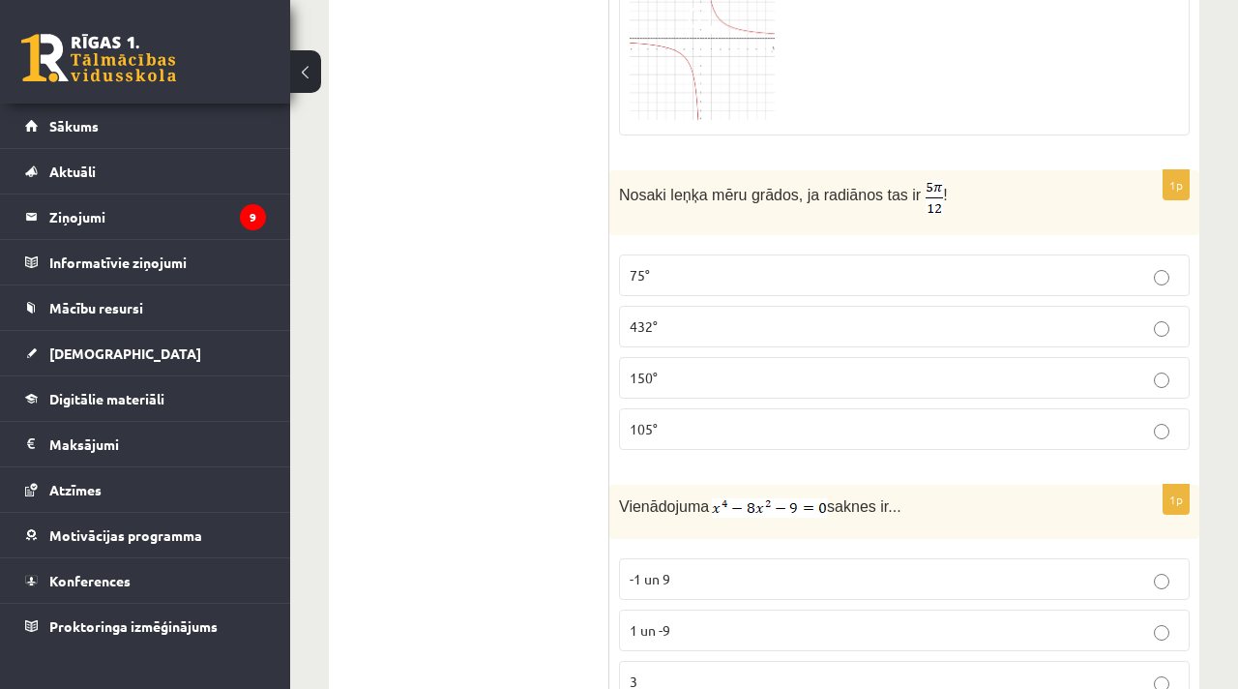
scroll to position [8554, 0]
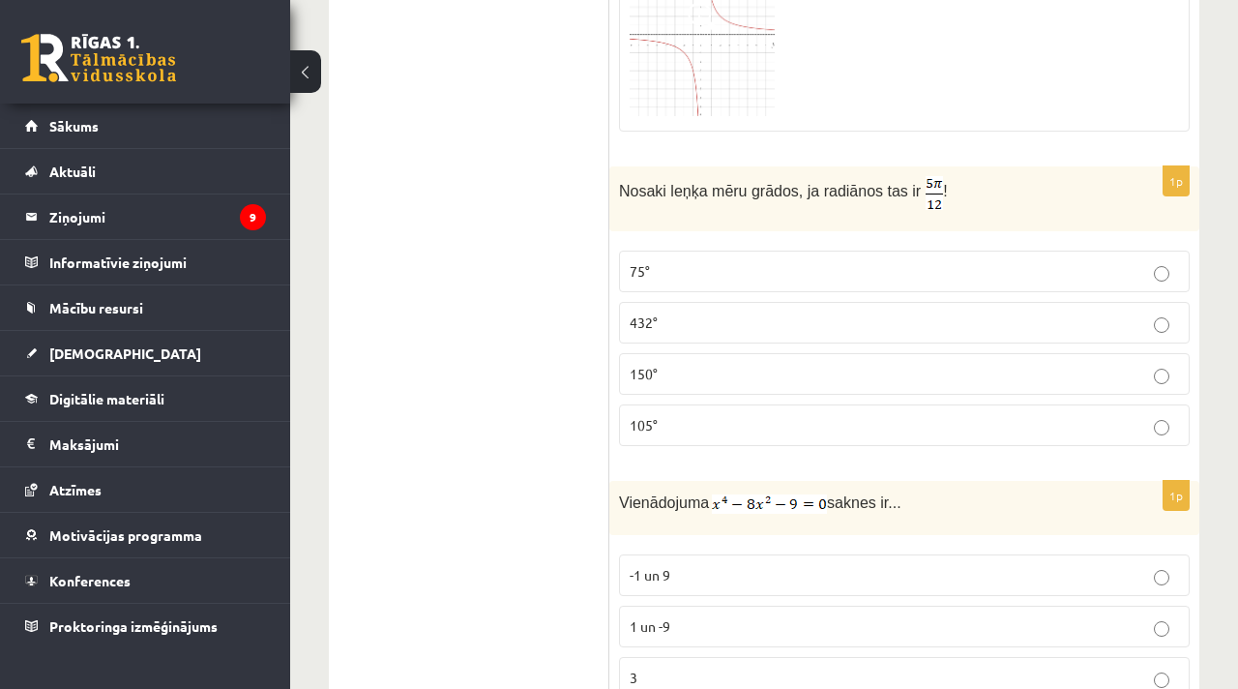
click at [960, 404] on label "105°" at bounding box center [904, 425] width 571 height 42
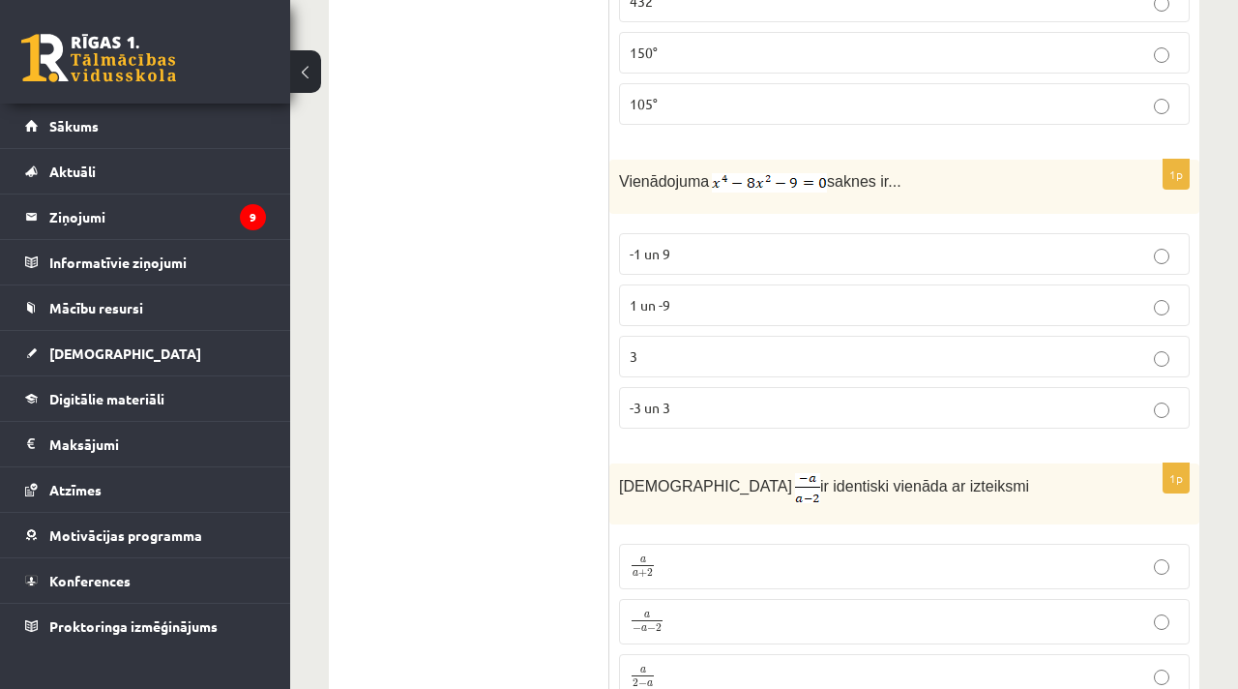
scroll to position [8878, 0]
click at [806, 386] on label "-3 un 3" at bounding box center [904, 406] width 571 height 42
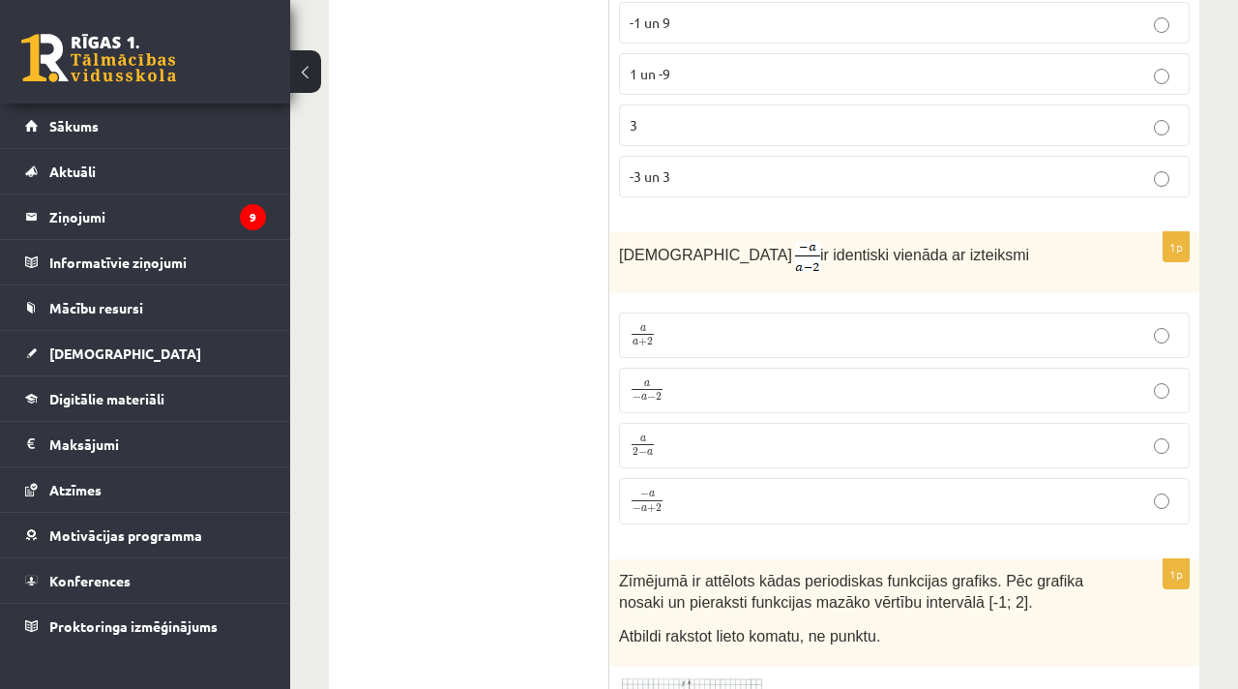
scroll to position [9142, 0]
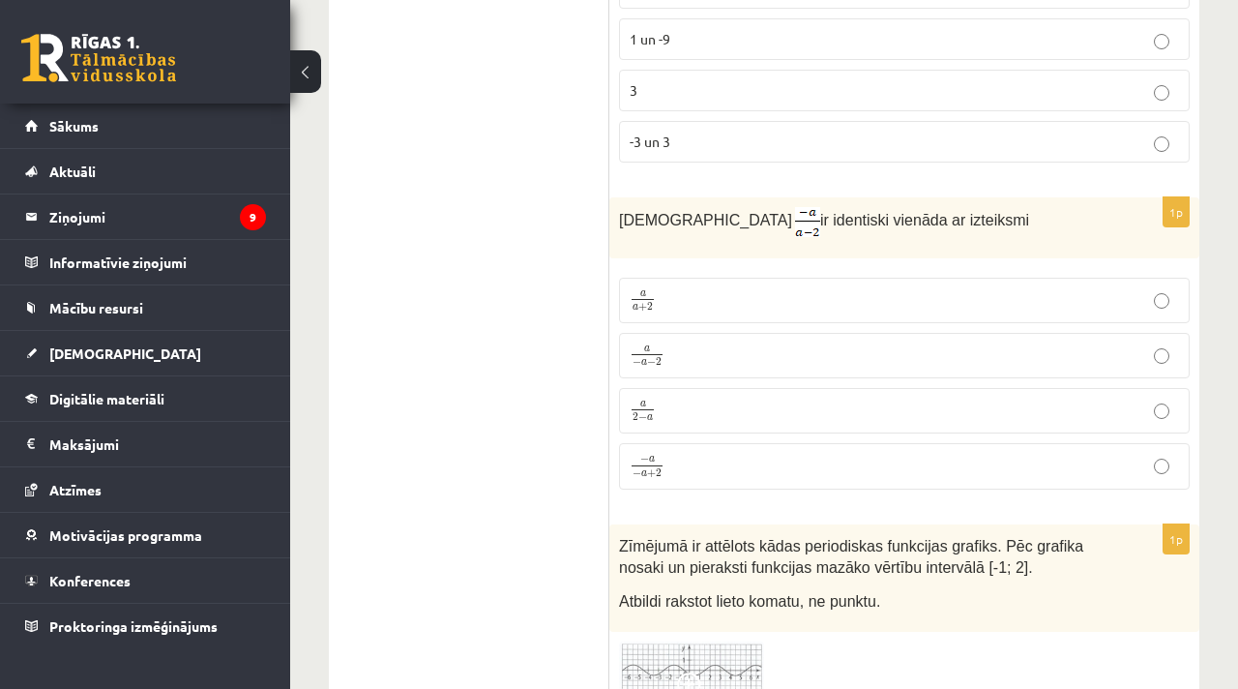
click at [781, 349] on p "a − a − 2 a − a − 2" at bounding box center [904, 355] width 549 height 24
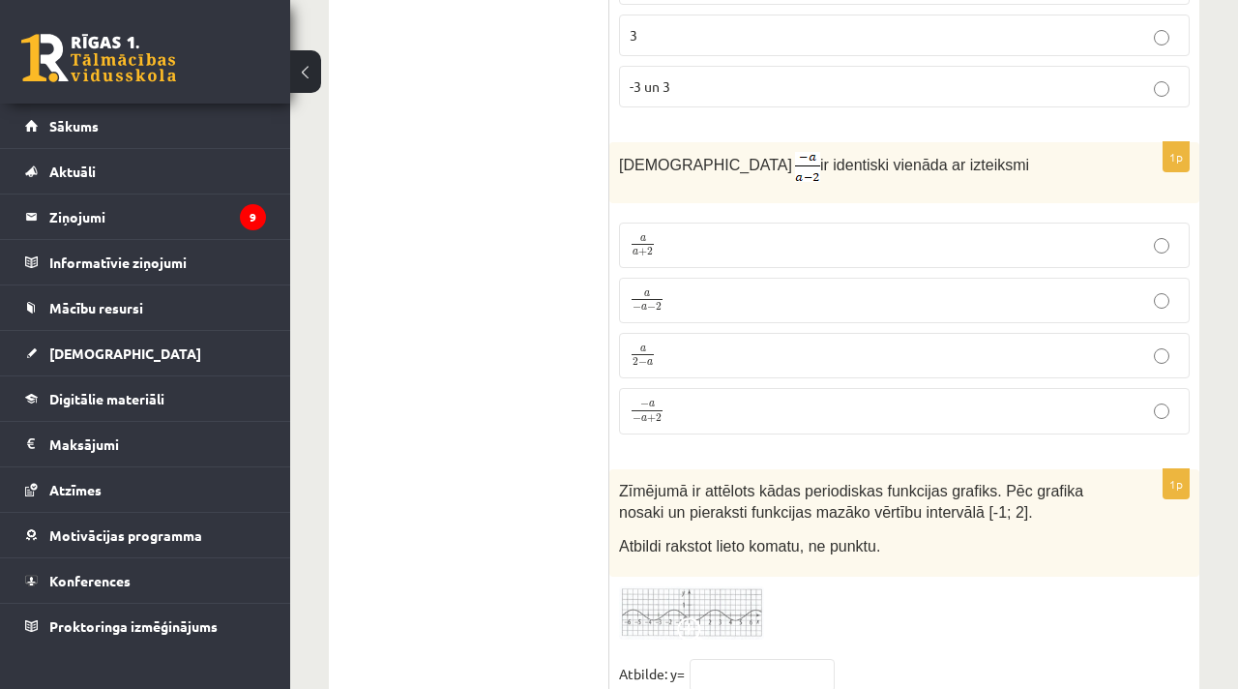
scroll to position [9076, 0]
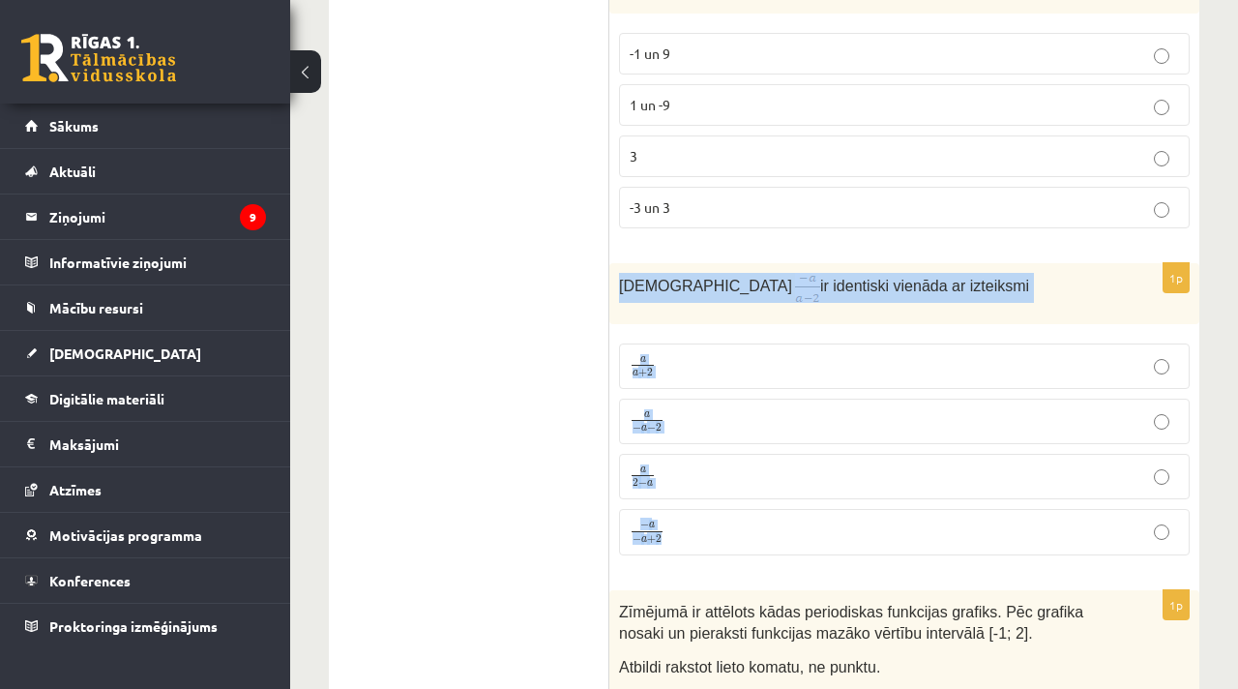
drag, startPoint x: 615, startPoint y: 279, endPoint x: 699, endPoint y: 520, distance: 256.0
click at [699, 520] on div "1p Izteiksme ir identiski vienāda ar izteiksmi a a + 2 a a + 2 a − a − 2 a − a …" at bounding box center [904, 417] width 590 height 308
copy div "Izteiksme ir identiski vienāda ar izteiksmi a a + 2 a a + 2 a − a − 2 a − a − 2…"
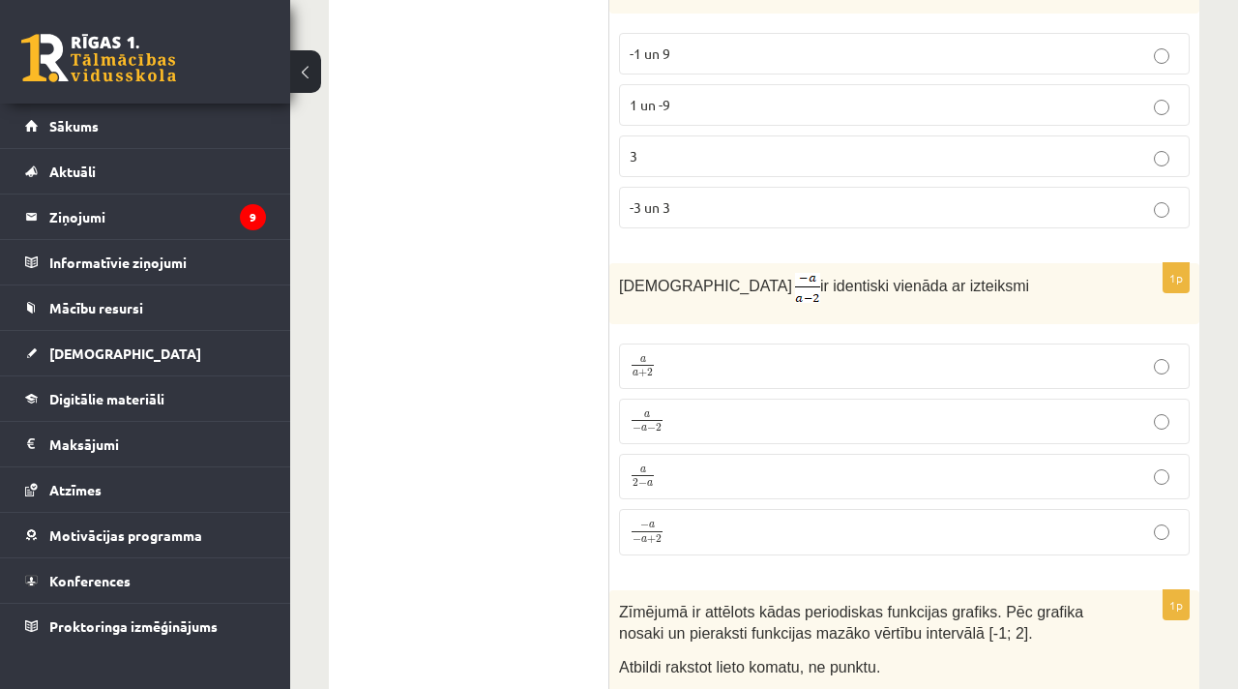
click at [735, 499] on fieldset "a a + 2 a a + 2 a − a − 2 a − a − 2 a 2 − a a 2 − a − a − a + 2 − a − a + 2" at bounding box center [904, 447] width 571 height 227
click at [707, 519] on p "− a − a + 2 − a − a + 2" at bounding box center [904, 531] width 549 height 25
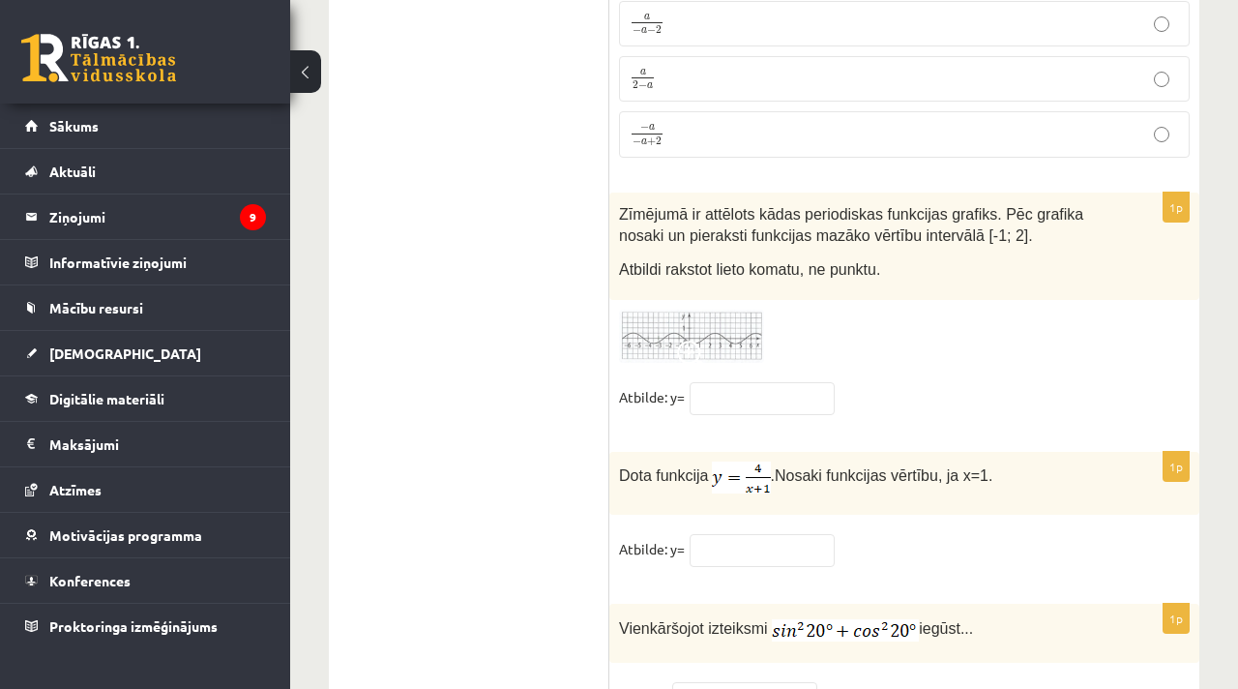
scroll to position [9471, 0]
click at [674, 325] on img at bounding box center [691, 337] width 145 height 53
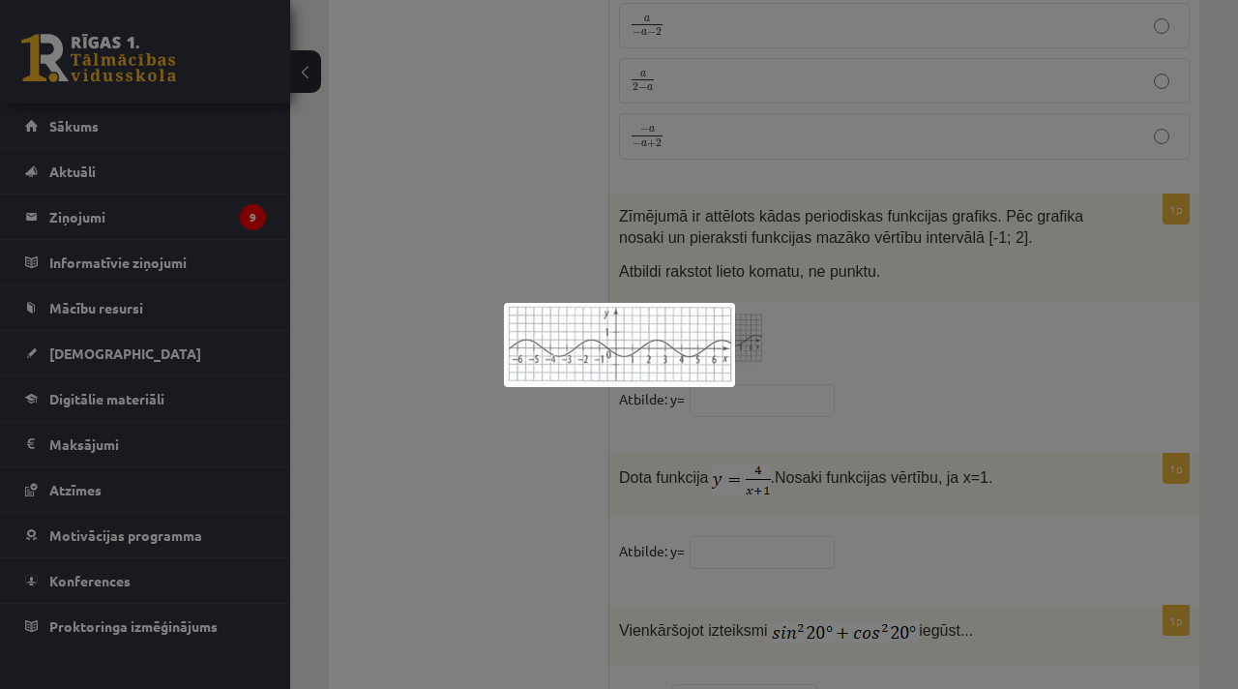
click at [742, 259] on div at bounding box center [619, 344] width 1238 height 689
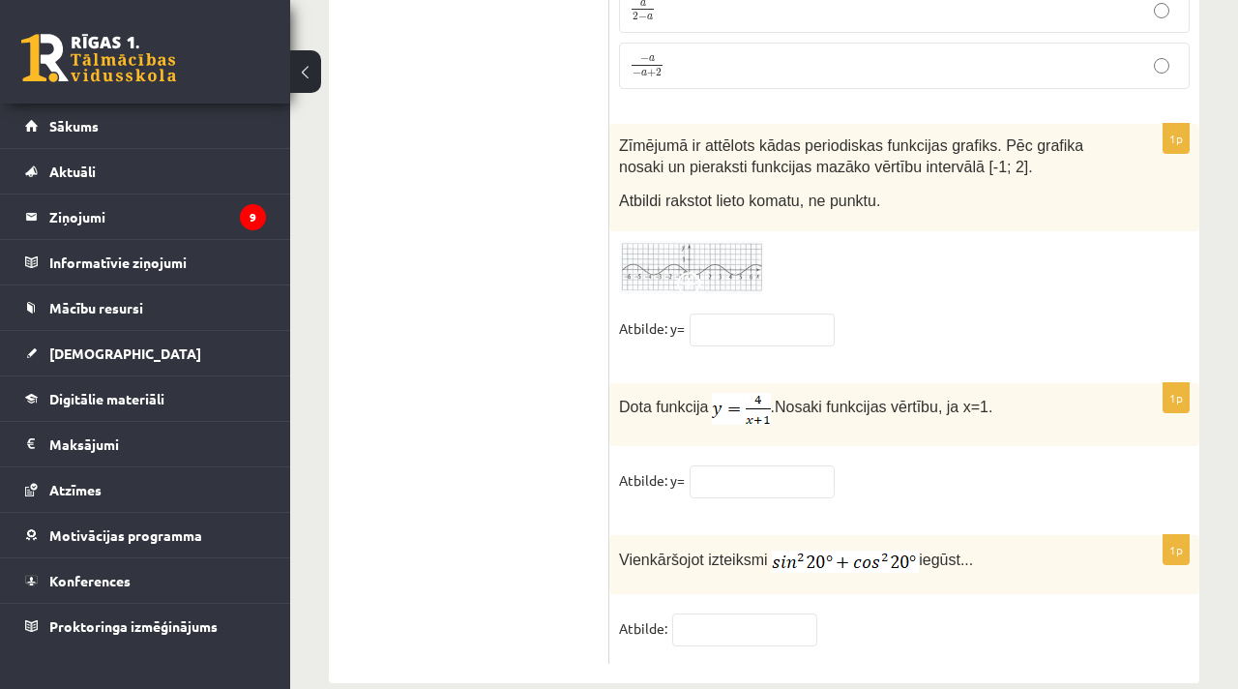
scroll to position [9570, 0]
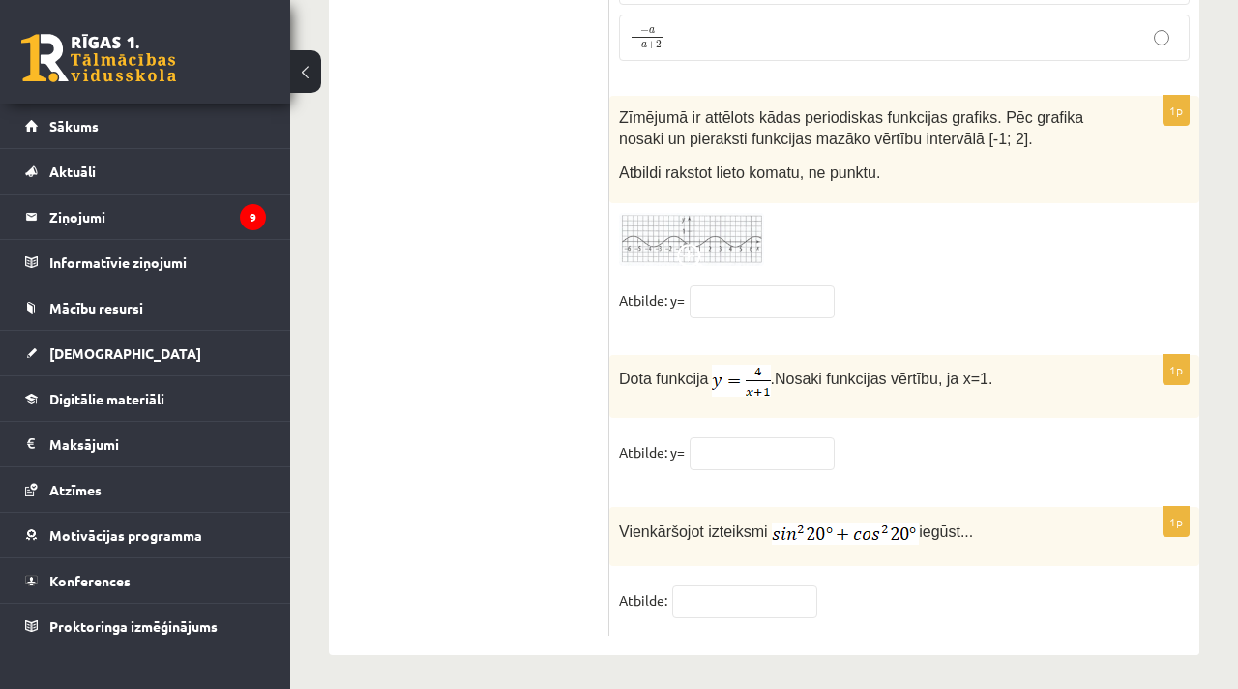
click at [715, 252] on img at bounding box center [691, 239] width 145 height 53
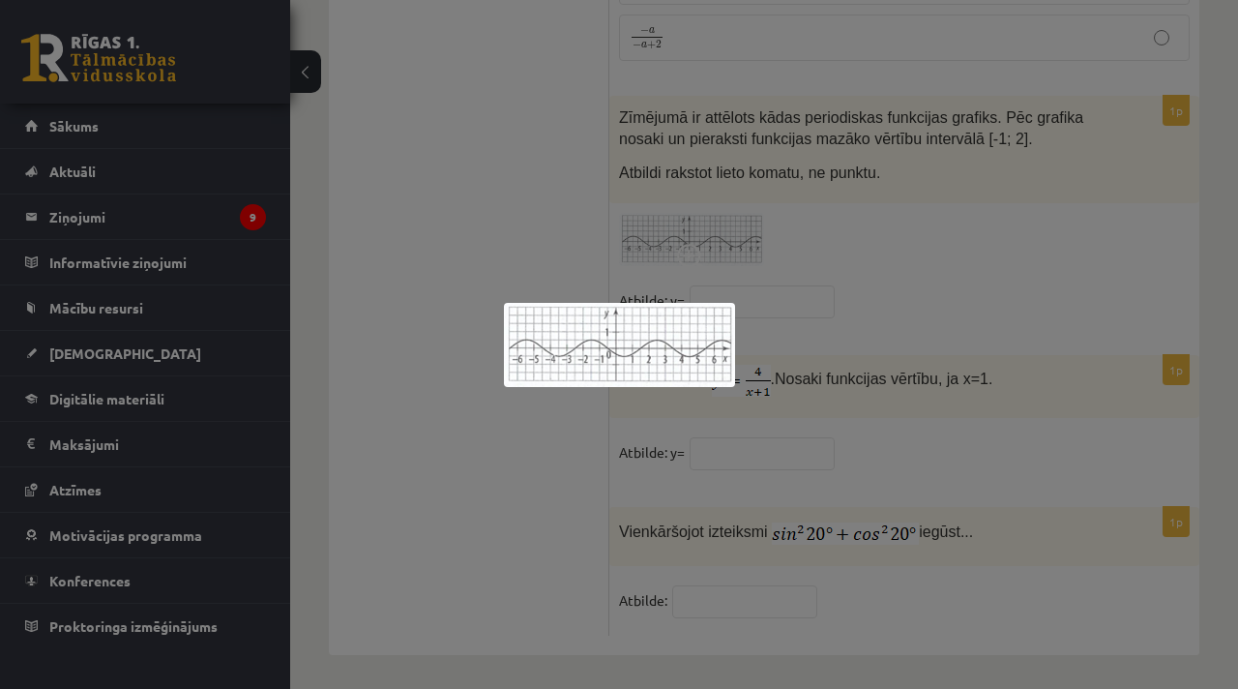
click at [799, 276] on div at bounding box center [619, 344] width 1238 height 689
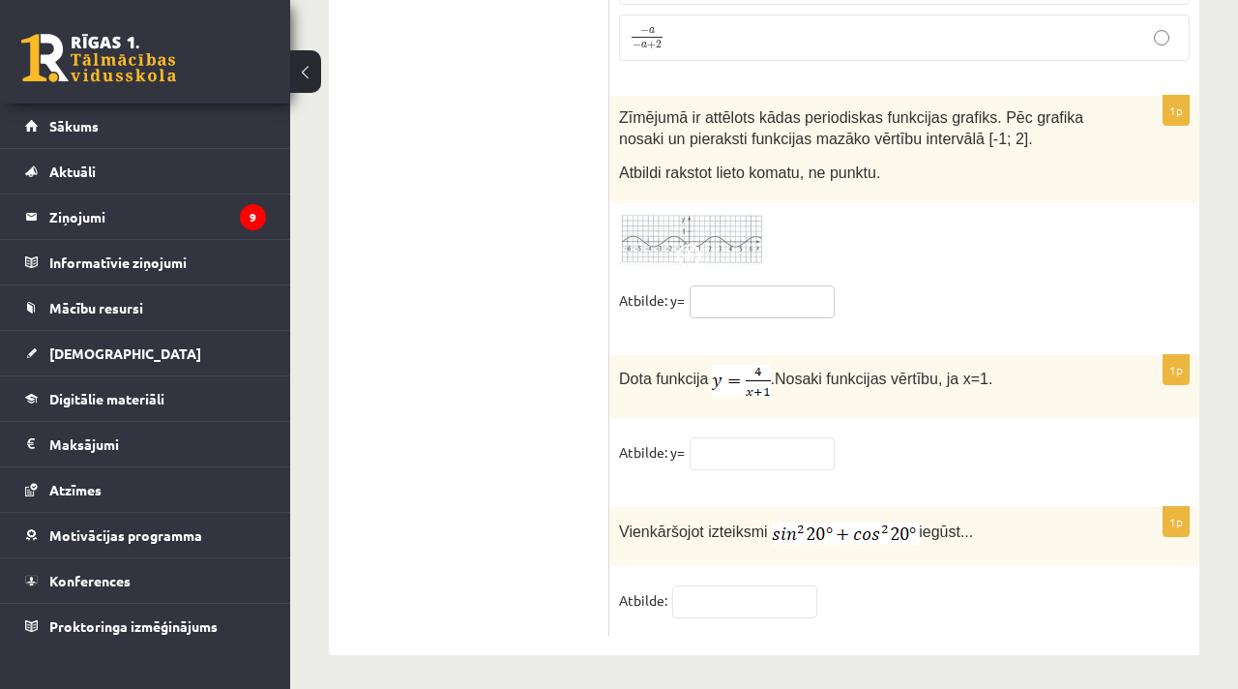
click at [789, 285] on input "text" at bounding box center [762, 301] width 145 height 33
type input "***"
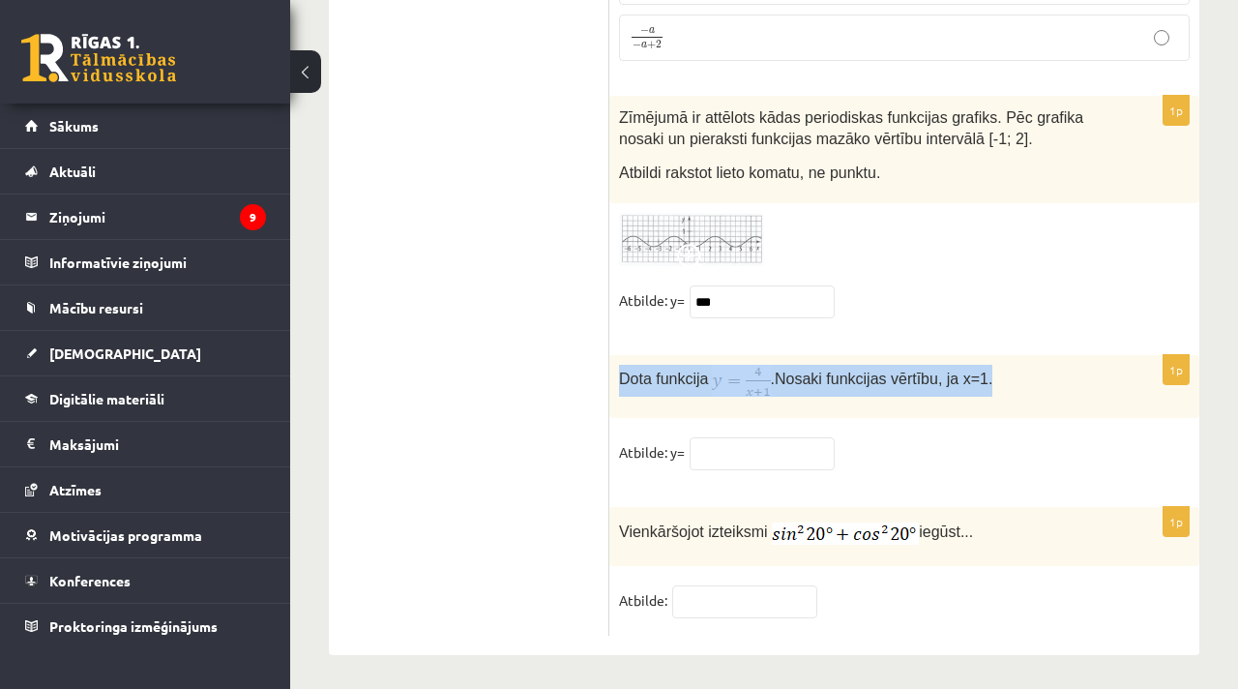
drag, startPoint x: 623, startPoint y: 368, endPoint x: 1003, endPoint y: 381, distance: 380.4
click at [960, 381] on p "Dota funkcija . Nosaki funkcijas vērtību, ja x=1." at bounding box center [856, 381] width 474 height 32
copy p "Dota funkcija . Nosaki funkcijas vērtību, ja x=1."
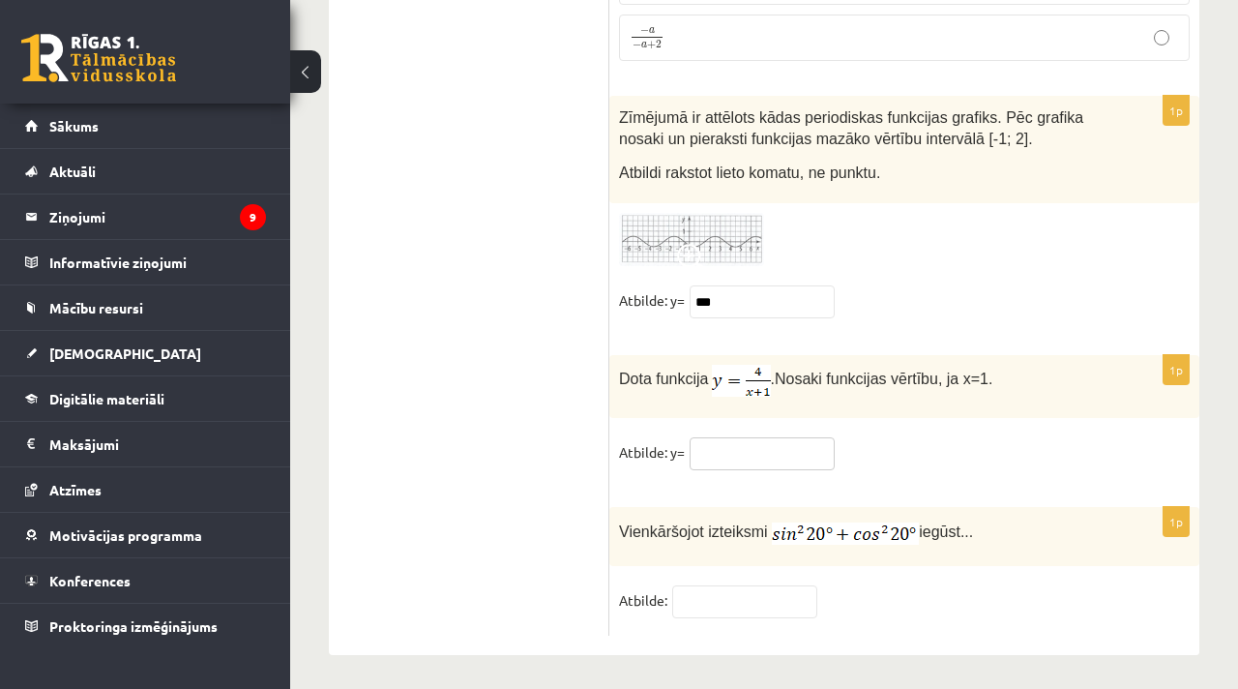
click at [743, 456] on input "text" at bounding box center [762, 453] width 145 height 33
type input "*"
click at [706, 595] on input "text" at bounding box center [744, 601] width 145 height 33
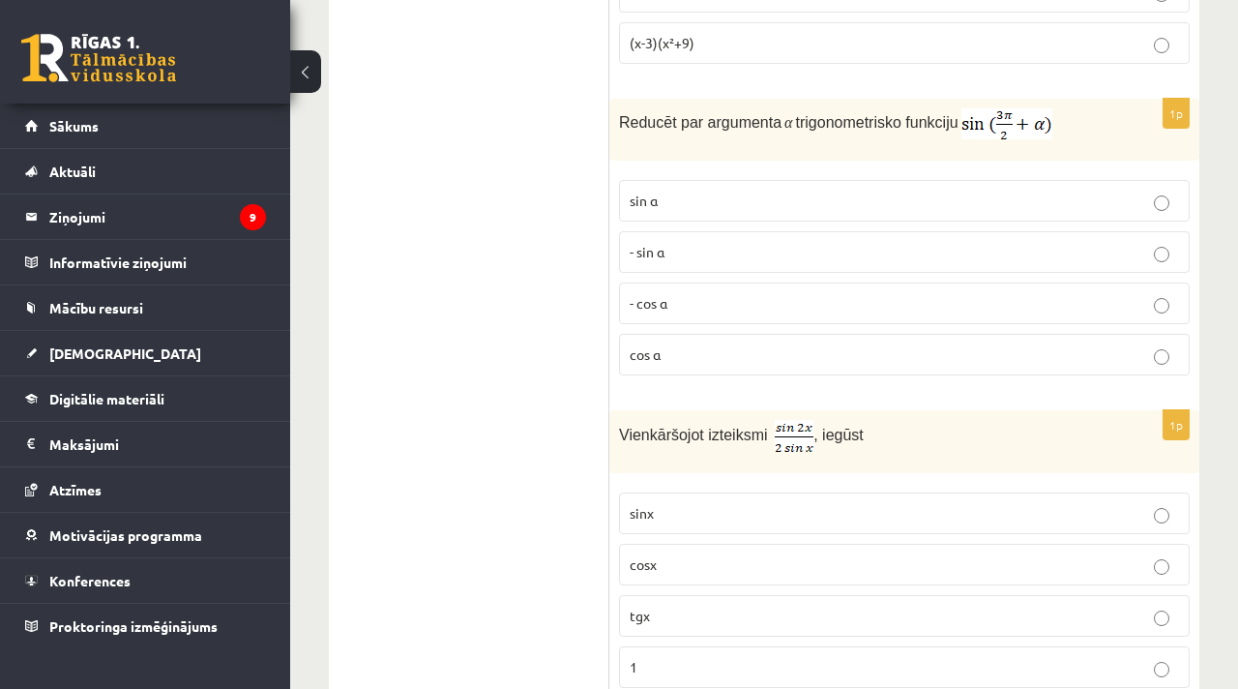
scroll to position [0, 0]
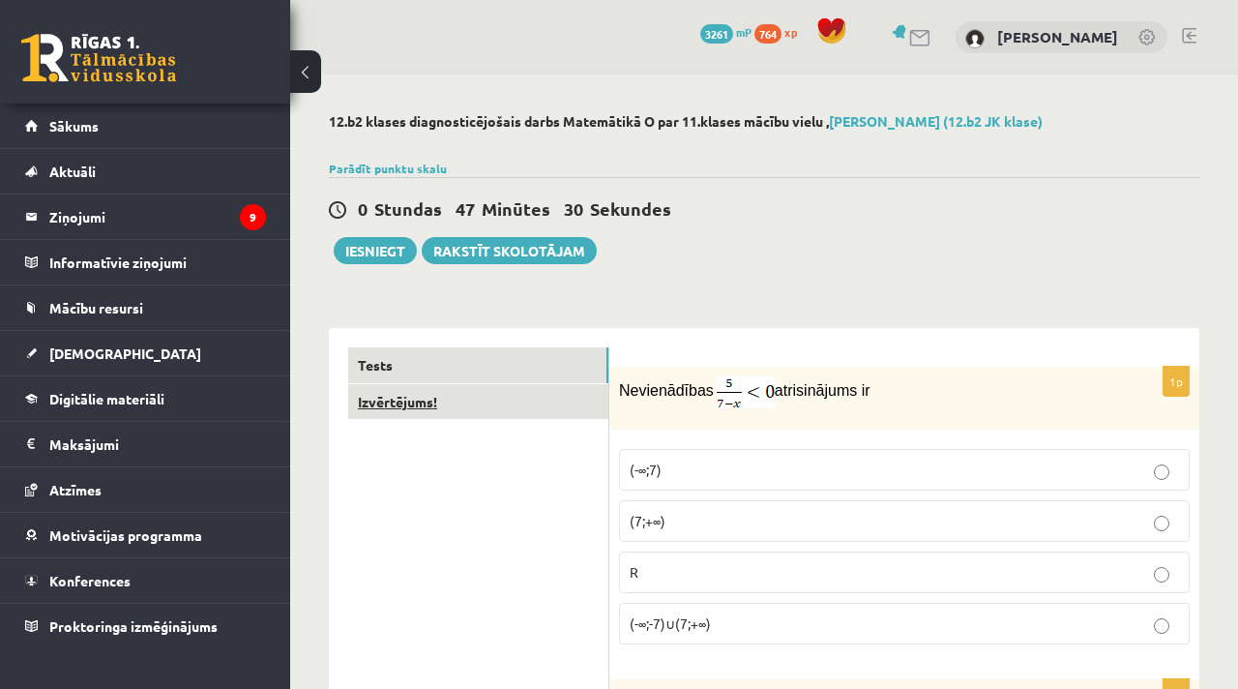
type input "*"
click at [525, 403] on link "Izvērtējums!" at bounding box center [478, 402] width 260 height 36
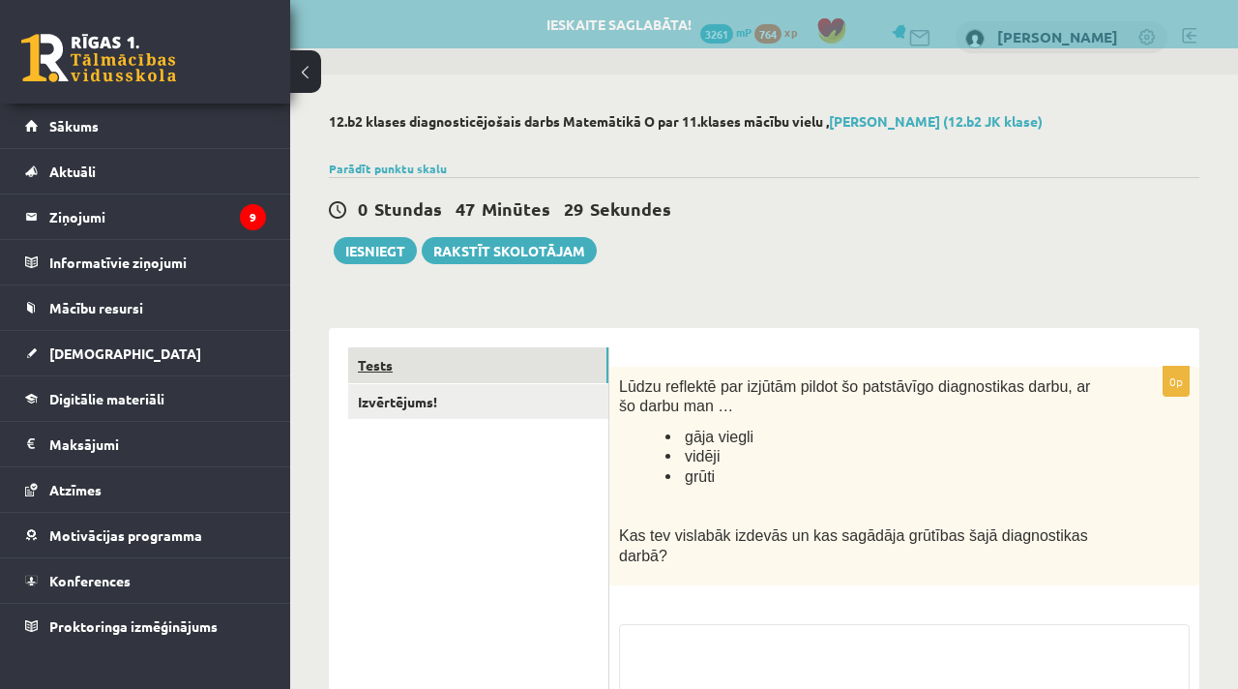
click at [547, 373] on link "Tests" at bounding box center [478, 365] width 260 height 36
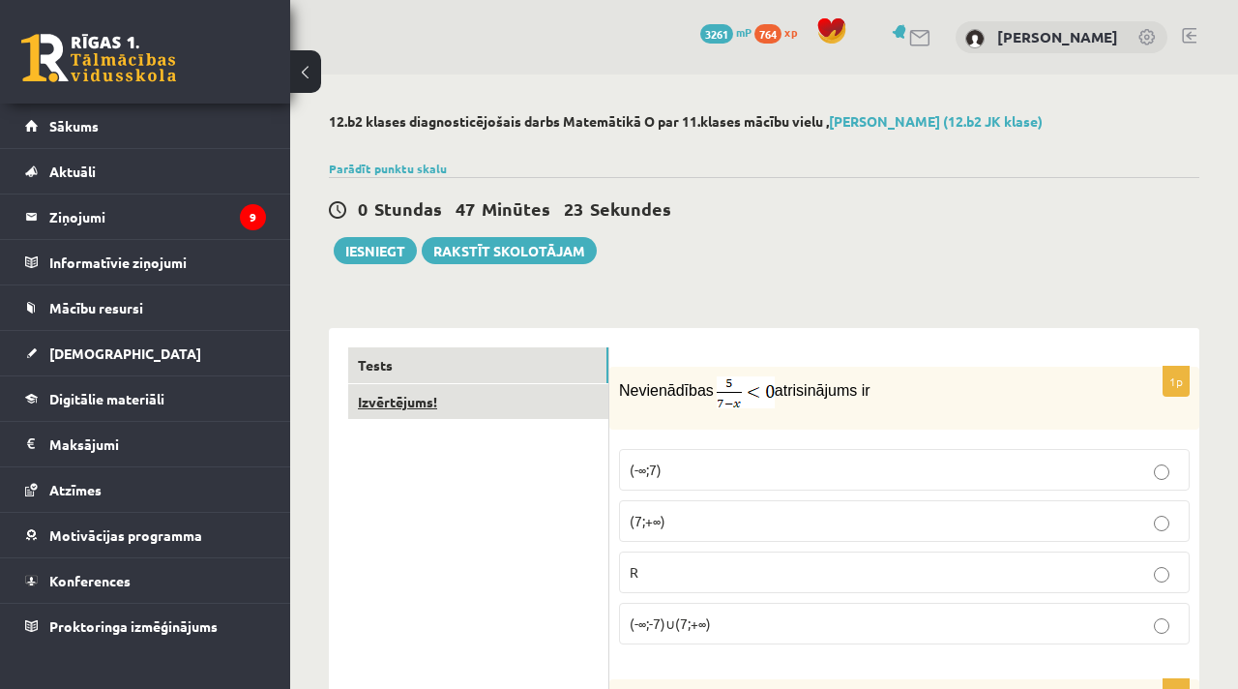
click at [514, 407] on link "Izvērtējums!" at bounding box center [478, 402] width 260 height 36
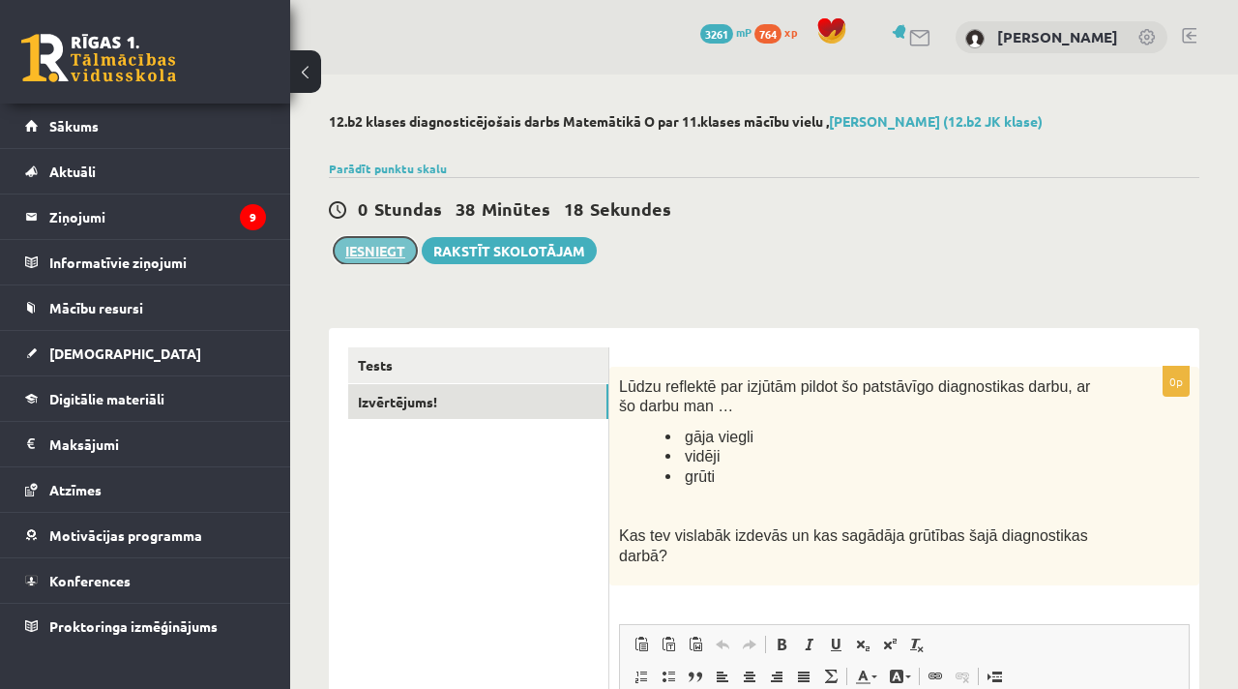
click at [366, 255] on button "Iesniegt" at bounding box center [375, 250] width 83 height 27
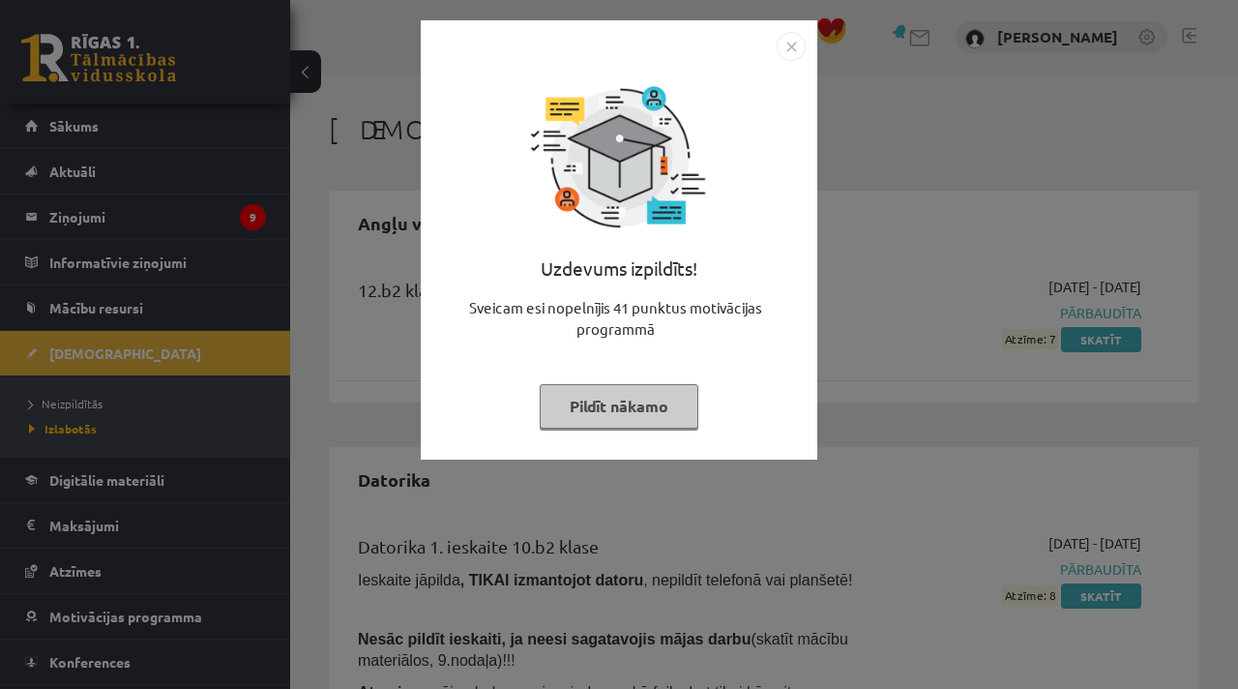
click at [789, 42] on img "Close" at bounding box center [791, 46] width 29 height 29
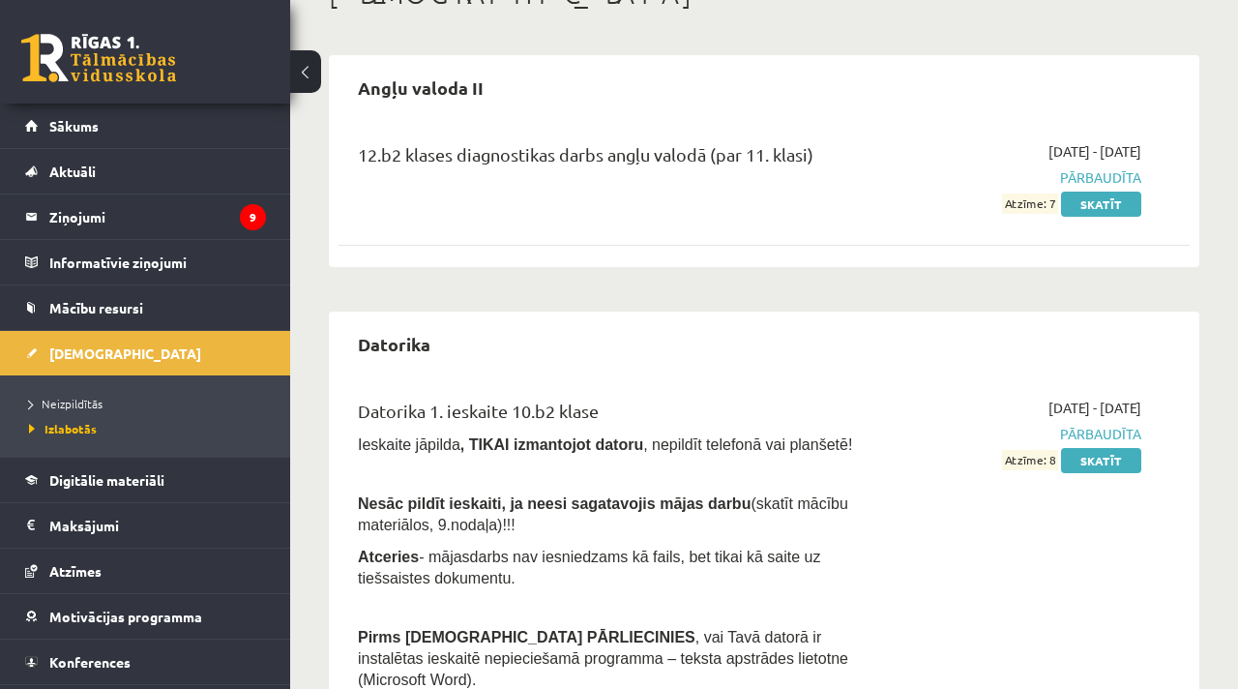
scroll to position [138, 0]
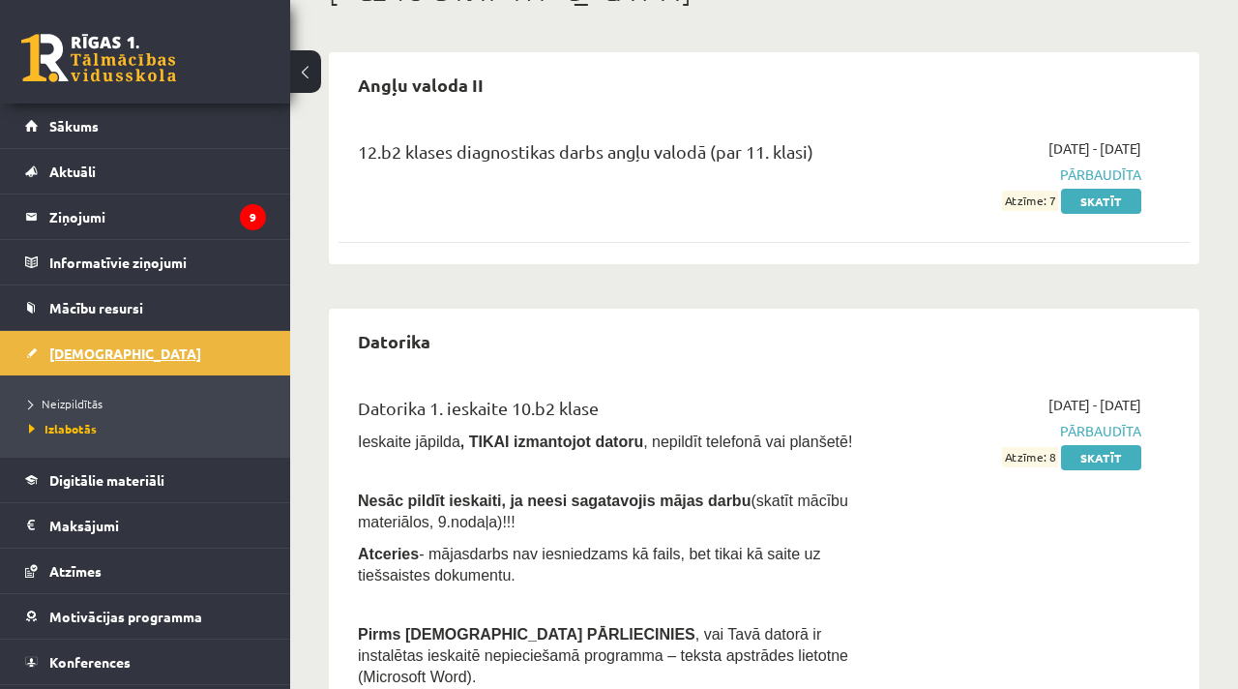
click at [133, 355] on link "[DEMOGRAPHIC_DATA]" at bounding box center [145, 353] width 241 height 44
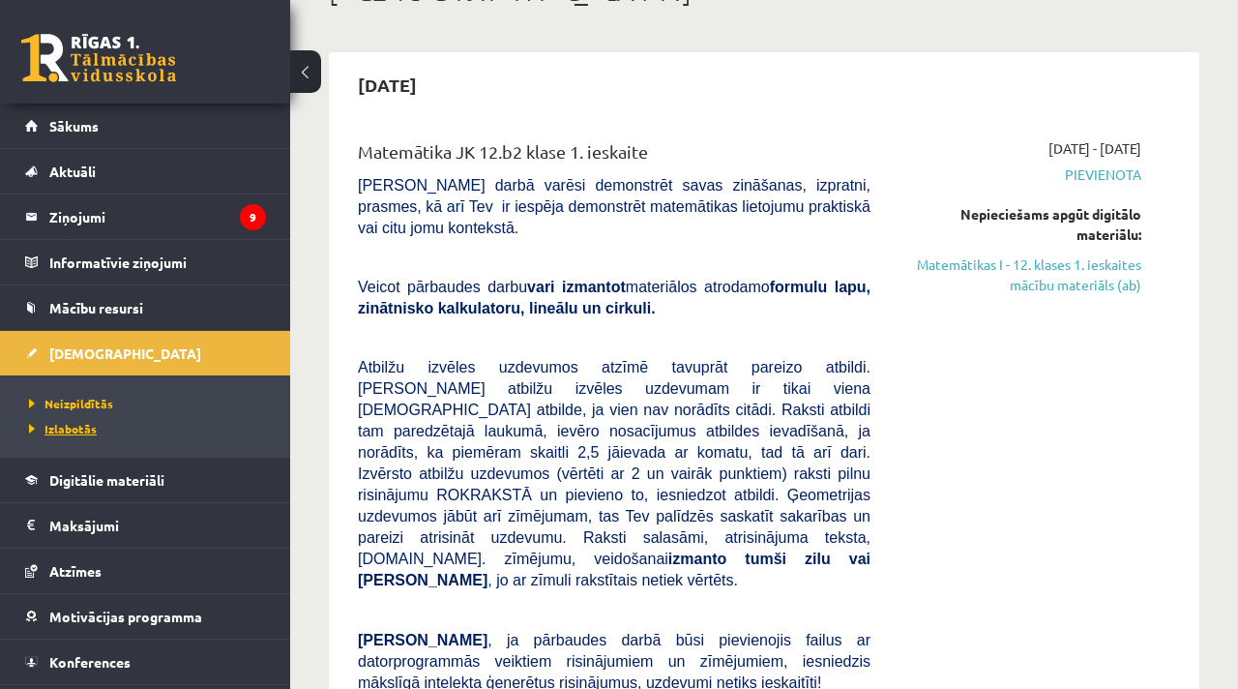
click at [80, 426] on span "Izlabotās" at bounding box center [63, 428] width 68 height 15
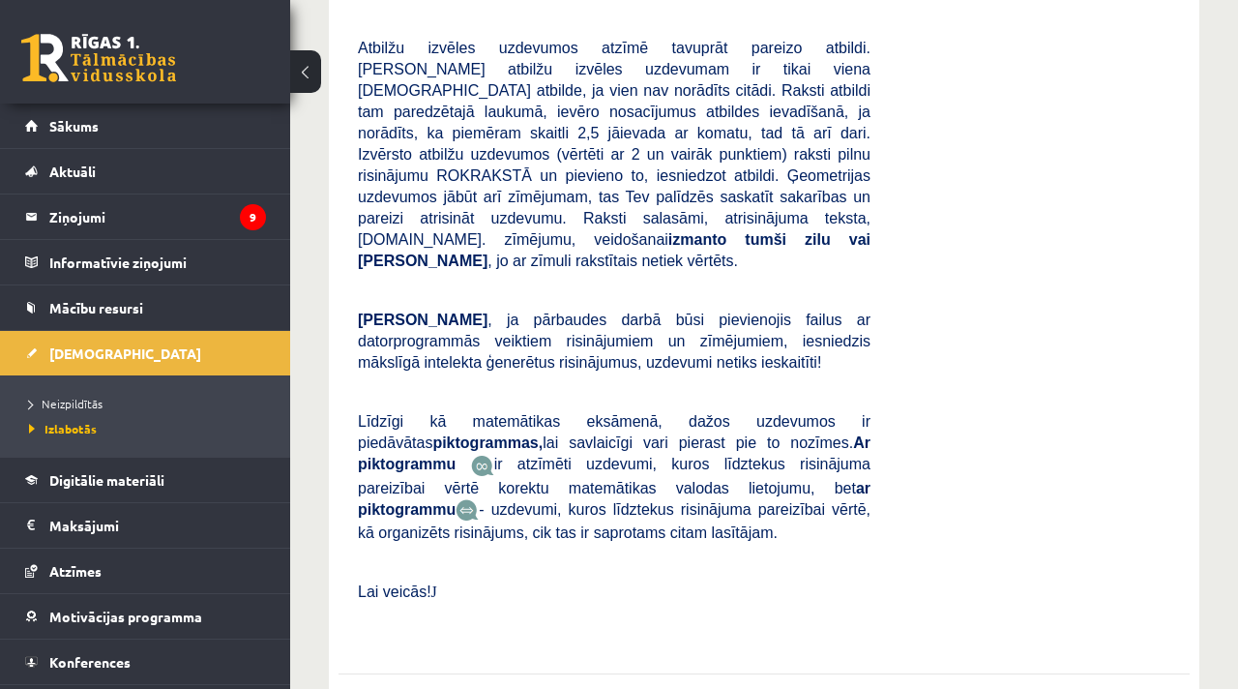
scroll to position [10581, 0]
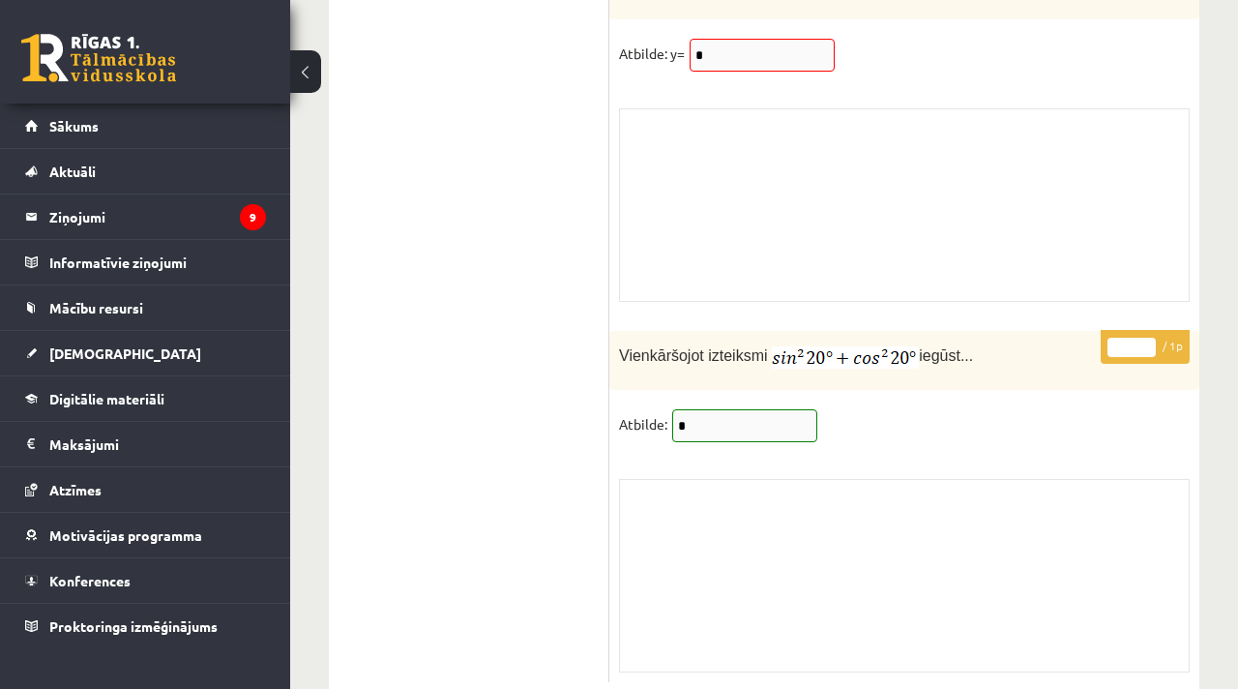
scroll to position [16206, 0]
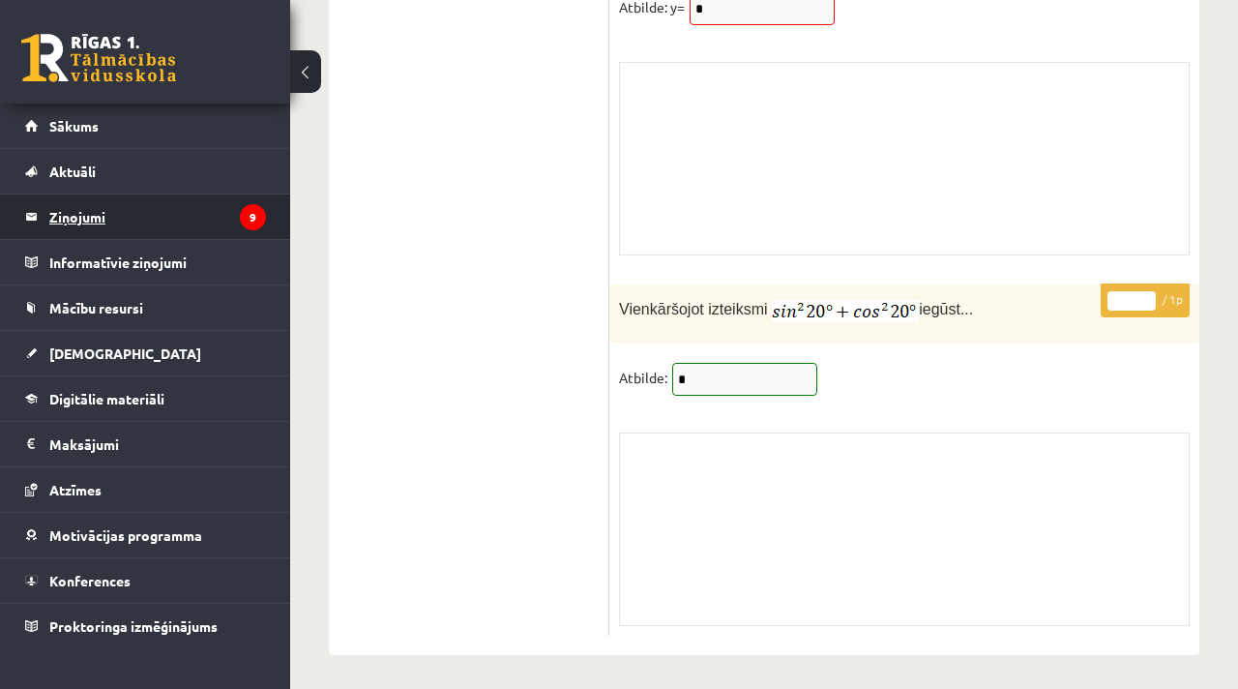
click at [154, 224] on legend "Ziņojumi 9" at bounding box center [157, 216] width 217 height 44
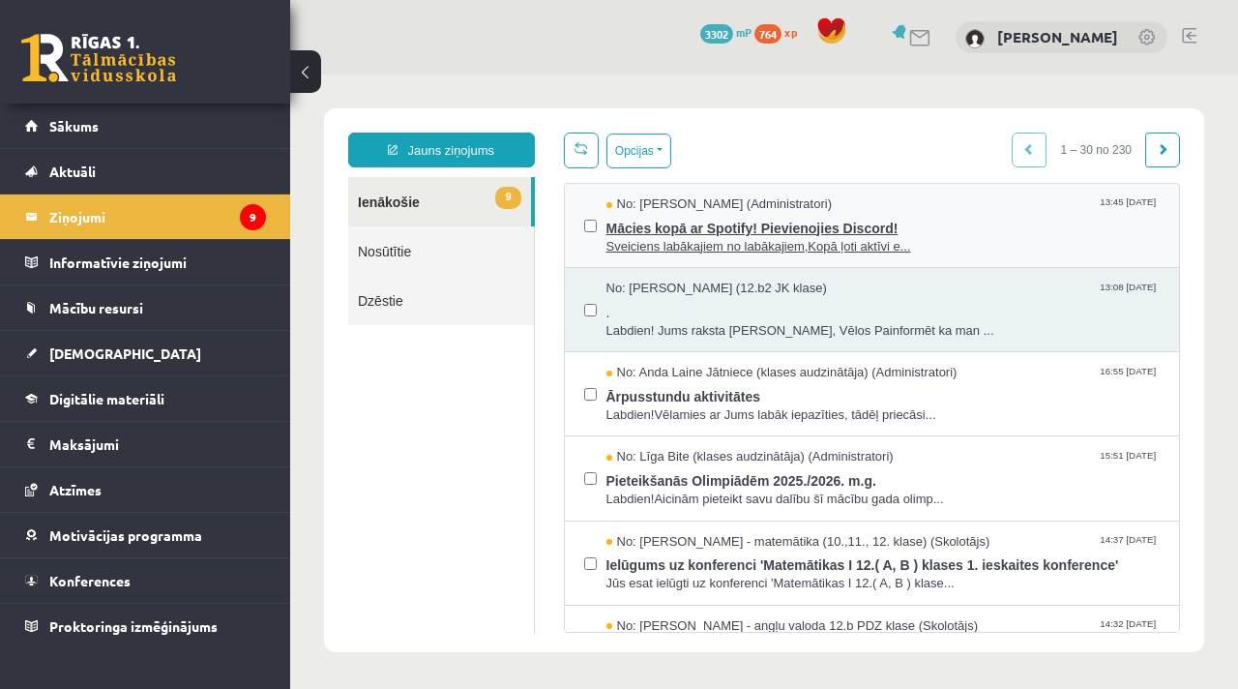
click at [831, 224] on span "Mācies kopā ar Spotify! Pievienojies Discord!" at bounding box center [883, 226] width 554 height 24
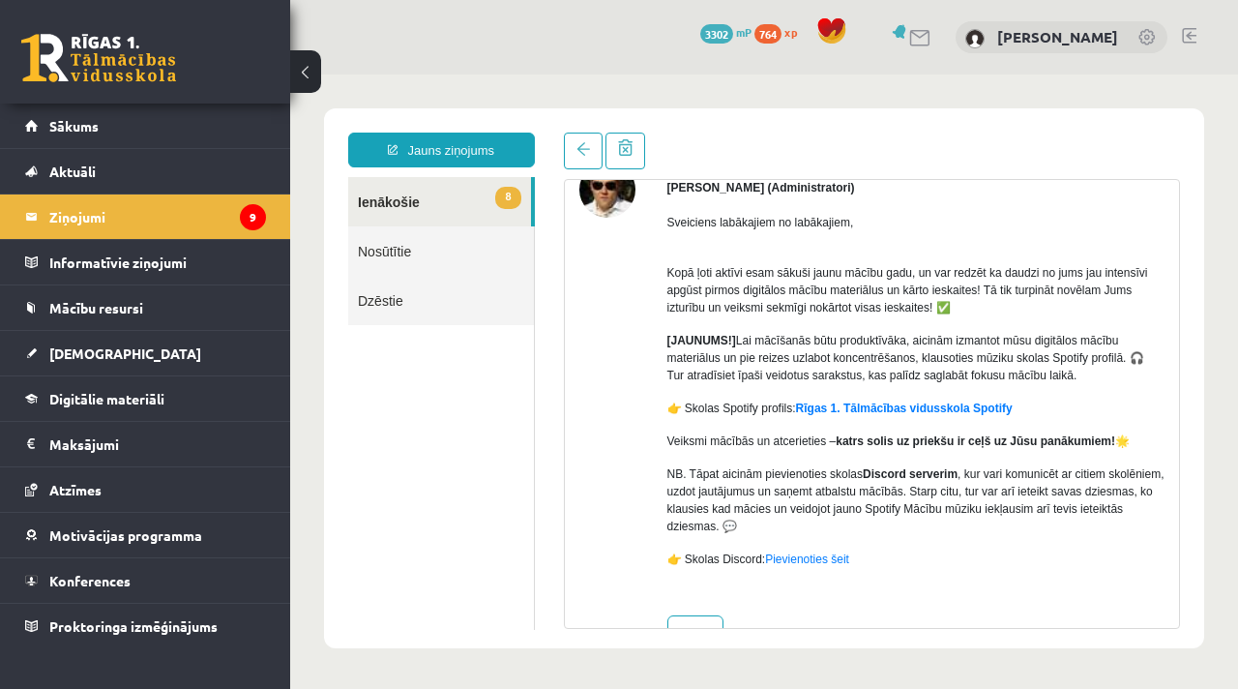
scroll to position [106, 0]
